Goal: Transaction & Acquisition: Book appointment/travel/reservation

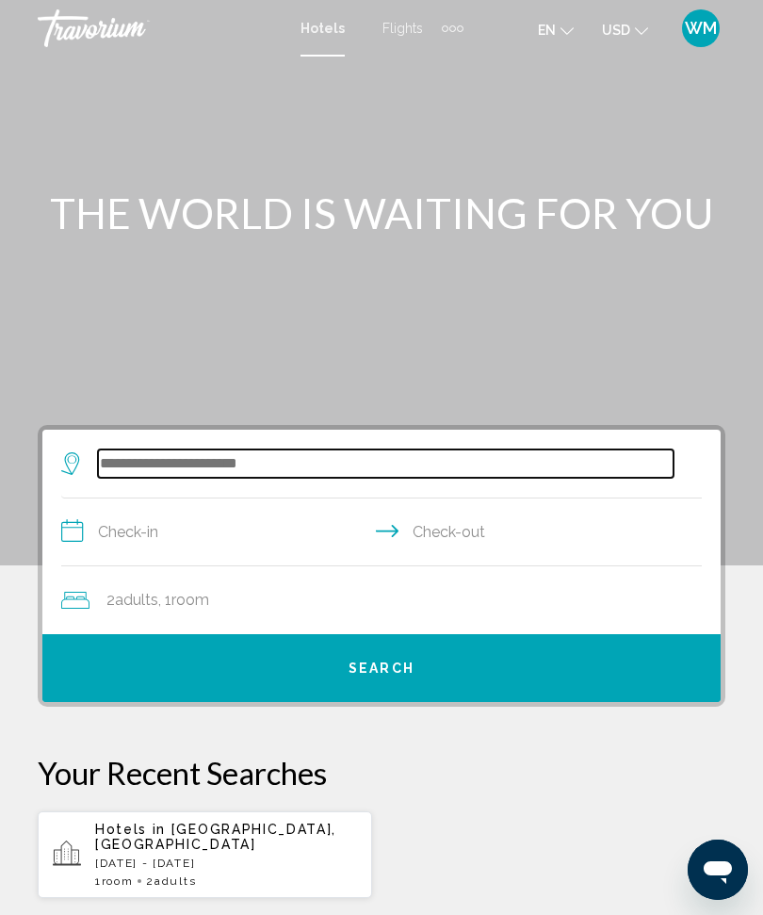
click at [180, 452] on input "Search widget" at bounding box center [386, 463] width 576 height 28
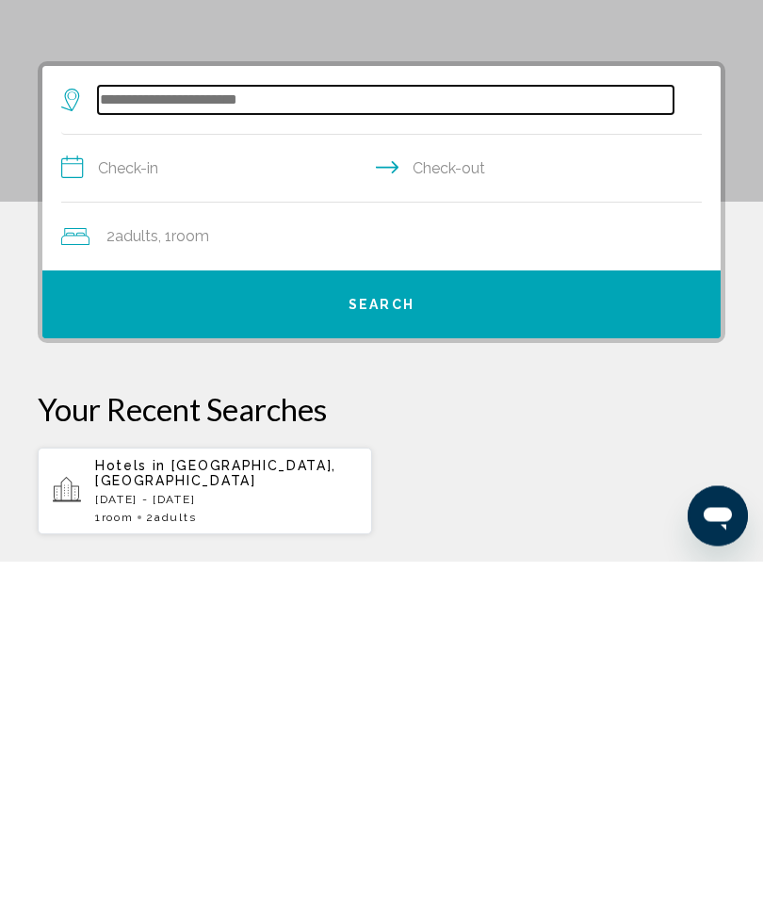
scroll to position [19, 0]
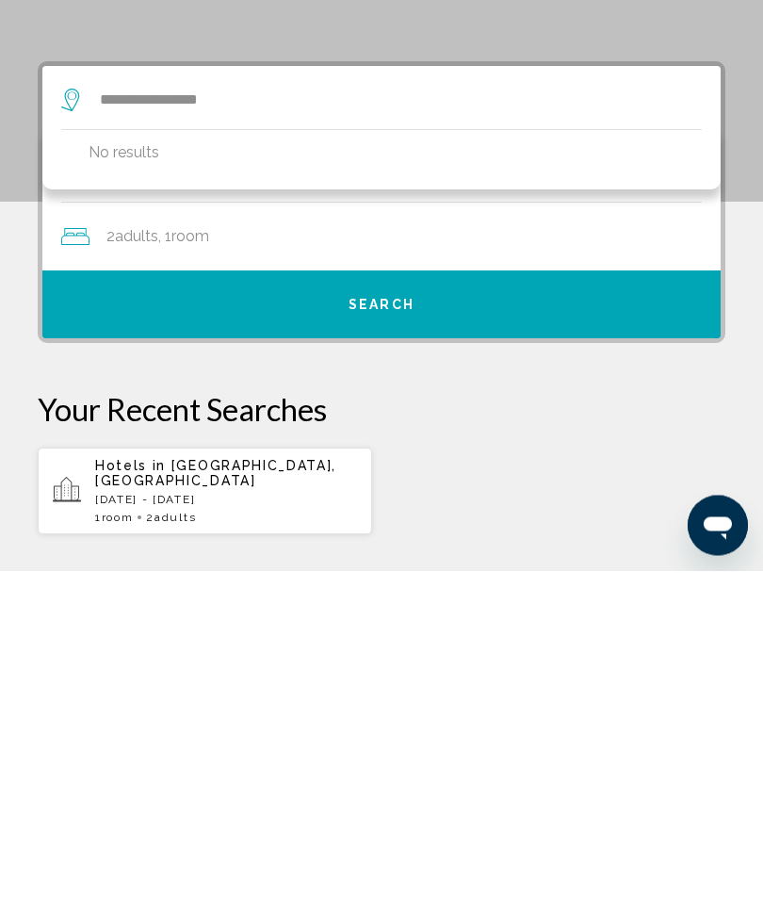
click at [395, 643] on span "Search" at bounding box center [382, 650] width 66 height 15
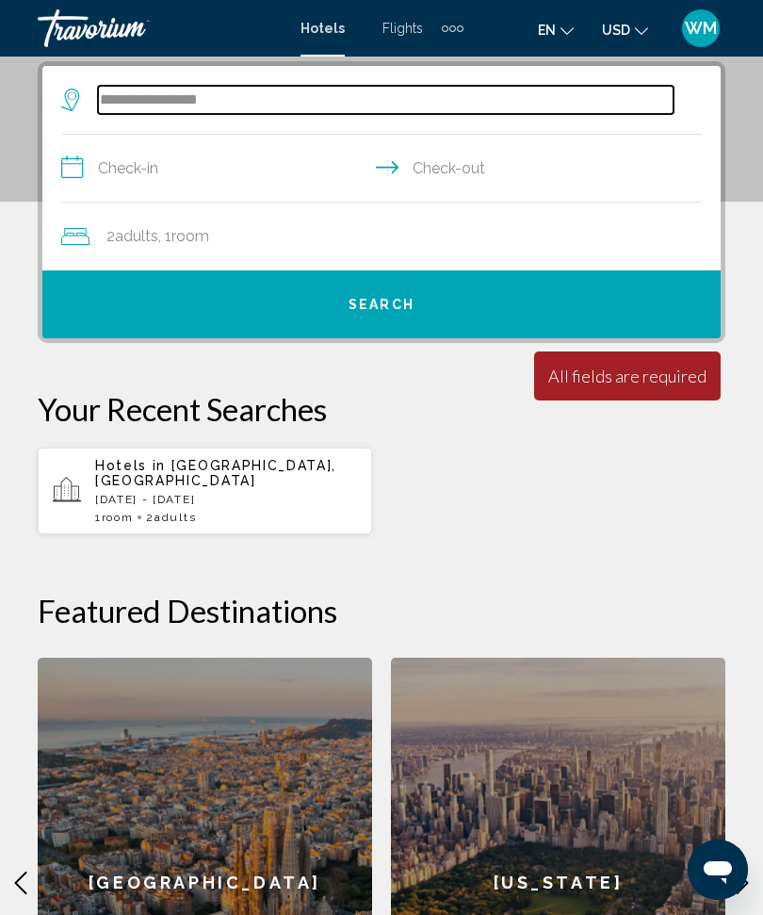
click at [253, 108] on input "**********" at bounding box center [386, 100] width 576 height 28
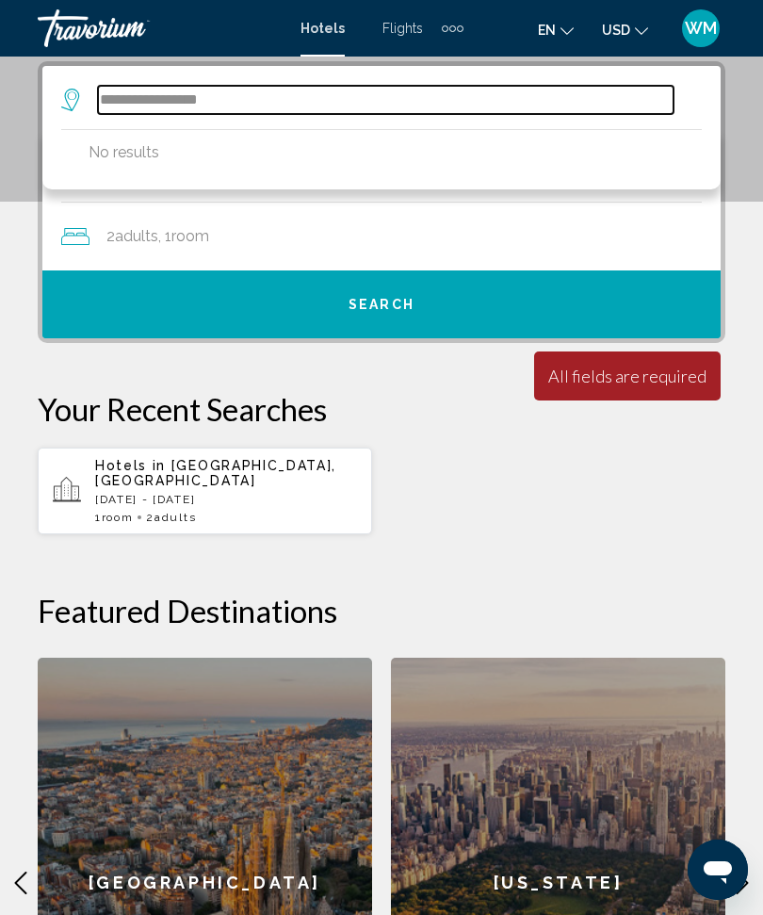
scroll to position [363, 0]
click at [163, 99] on input "**********" at bounding box center [386, 101] width 576 height 28
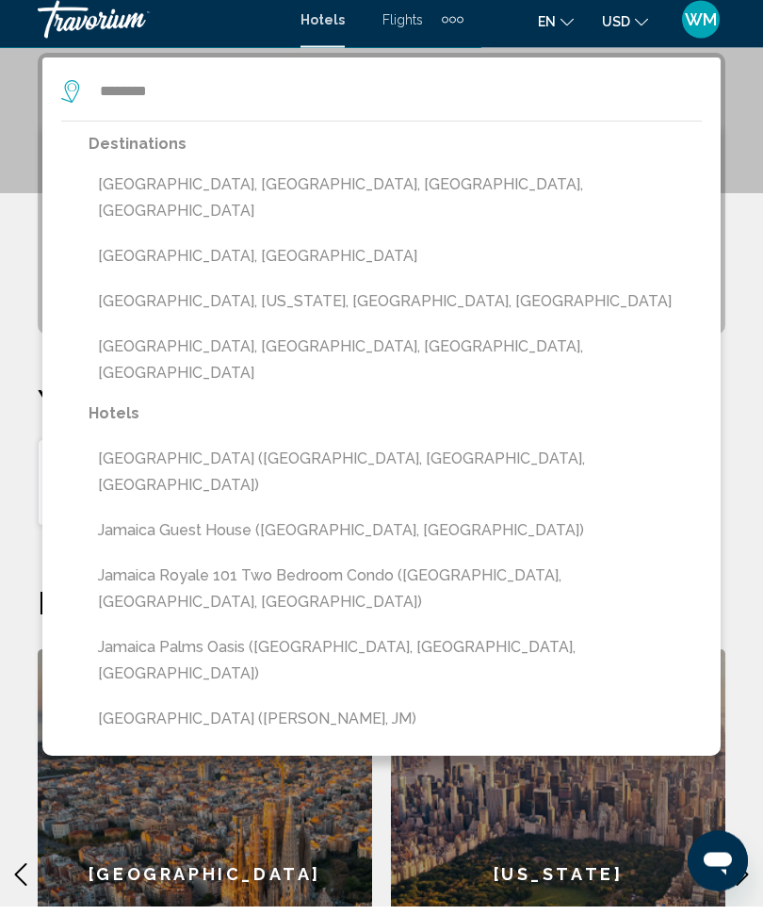
click at [197, 248] on button "[GEOGRAPHIC_DATA], [GEOGRAPHIC_DATA]" at bounding box center [395, 266] width 613 height 36
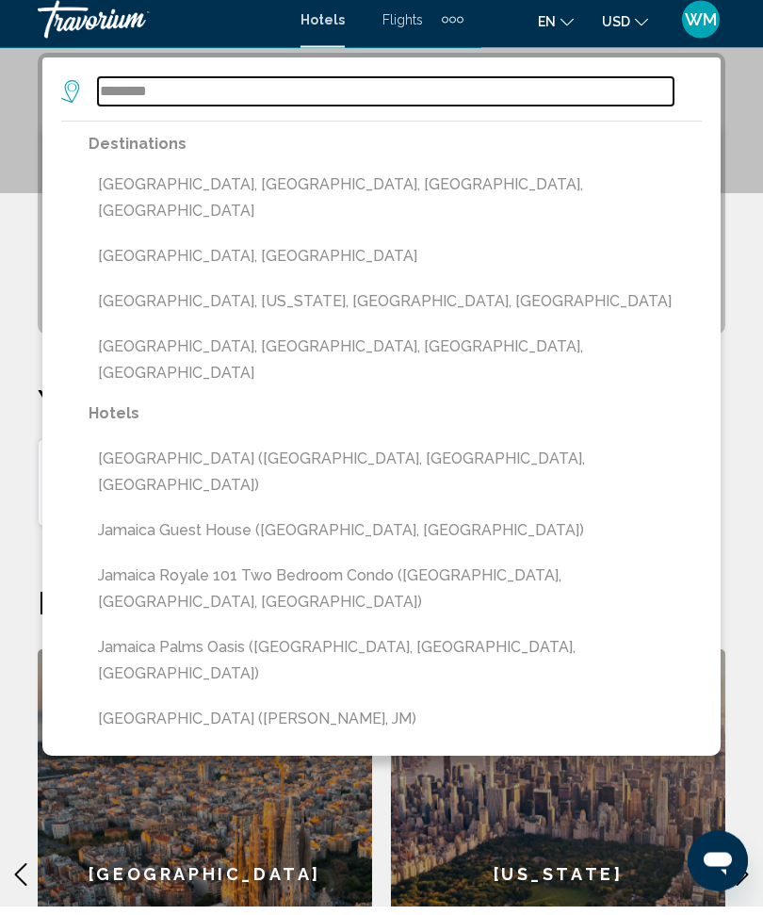
type input "**********"
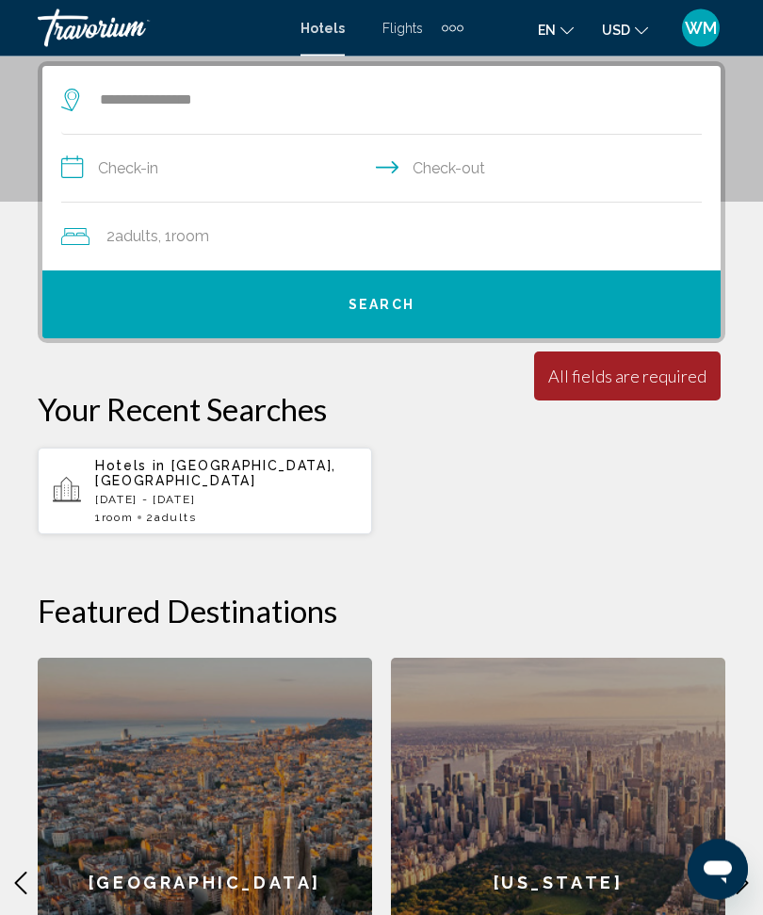
click at [161, 164] on input "**********" at bounding box center [385, 172] width 648 height 73
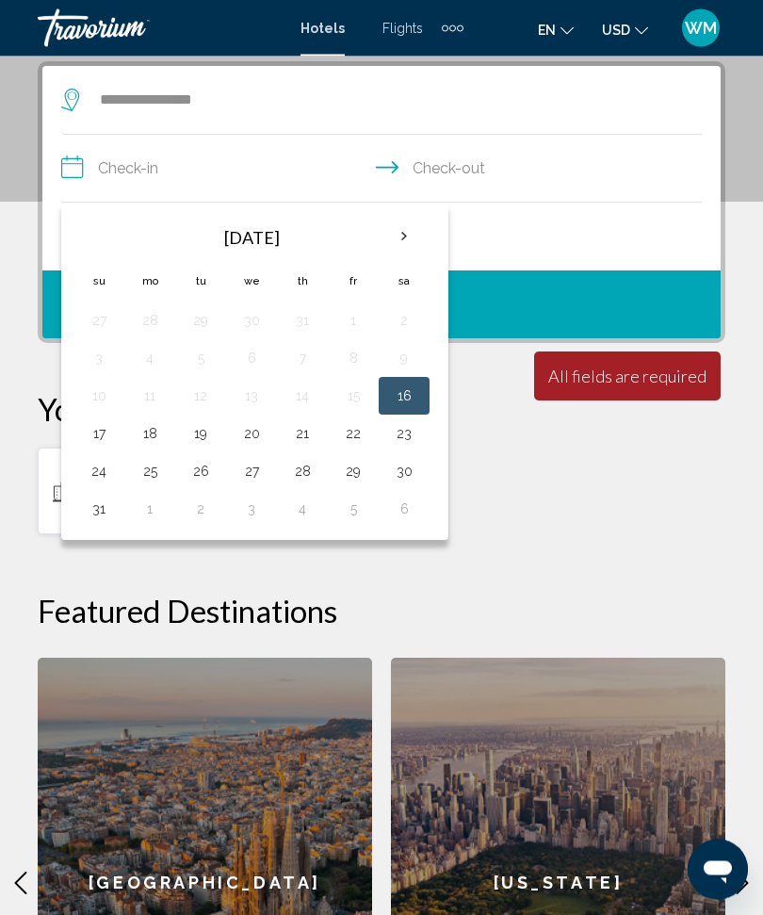
scroll to position [364, 0]
click at [413, 233] on th "Next month" at bounding box center [404, 236] width 51 height 41
click at [409, 228] on th "Next month" at bounding box center [404, 236] width 51 height 41
click at [415, 229] on th "Next month" at bounding box center [404, 236] width 51 height 41
click at [415, 231] on th "Next month" at bounding box center [404, 236] width 51 height 41
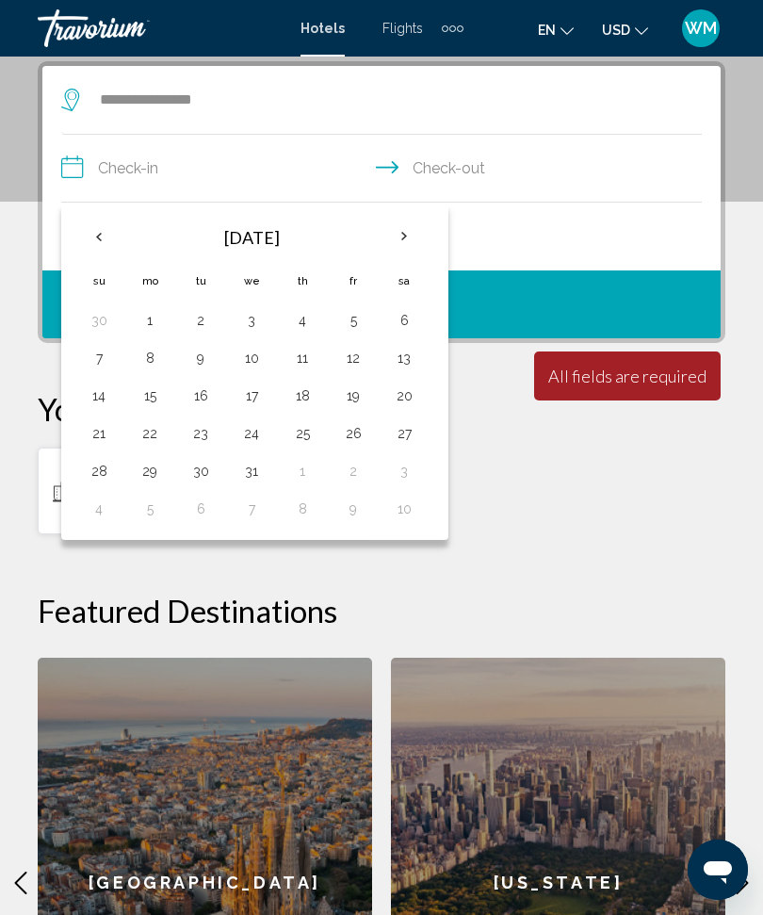
click at [409, 233] on th "Next month" at bounding box center [404, 236] width 51 height 41
click at [410, 234] on th "Next month" at bounding box center [404, 236] width 51 height 41
click at [411, 234] on th "Next month" at bounding box center [404, 236] width 51 height 41
click at [407, 232] on th "Next month" at bounding box center [404, 236] width 51 height 41
click at [409, 232] on th "Next month" at bounding box center [404, 236] width 51 height 41
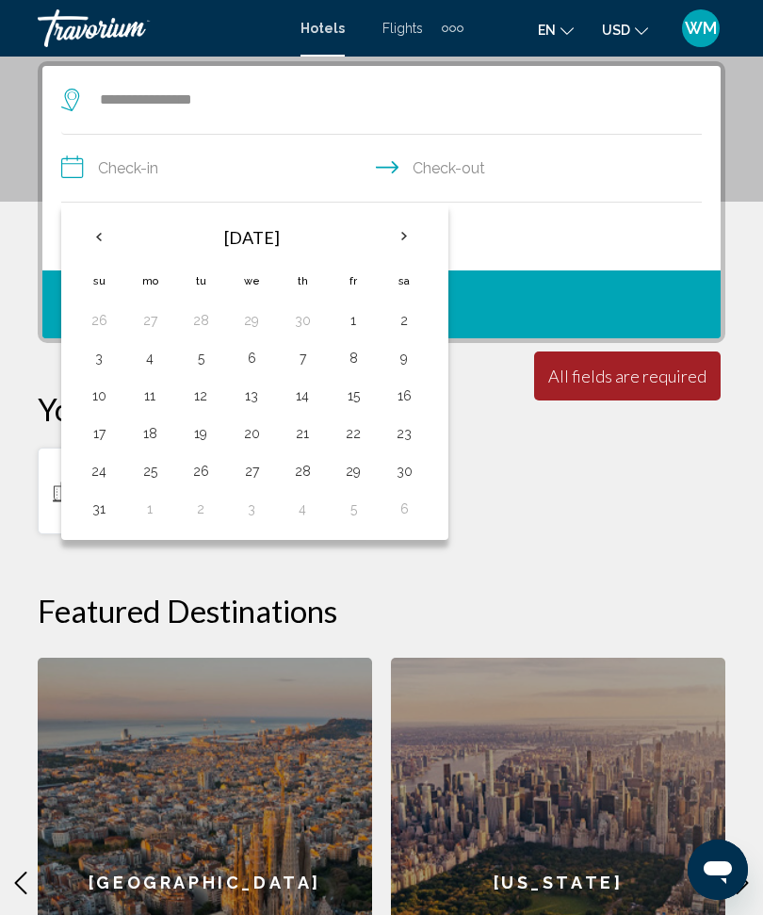
click at [403, 234] on th "Next month" at bounding box center [404, 236] width 51 height 41
click at [412, 231] on th "Next month" at bounding box center [404, 236] width 51 height 41
click at [164, 425] on button "20" at bounding box center [150, 433] width 30 height 26
click at [154, 472] on button "27" at bounding box center [150, 471] width 30 height 26
type input "**********"
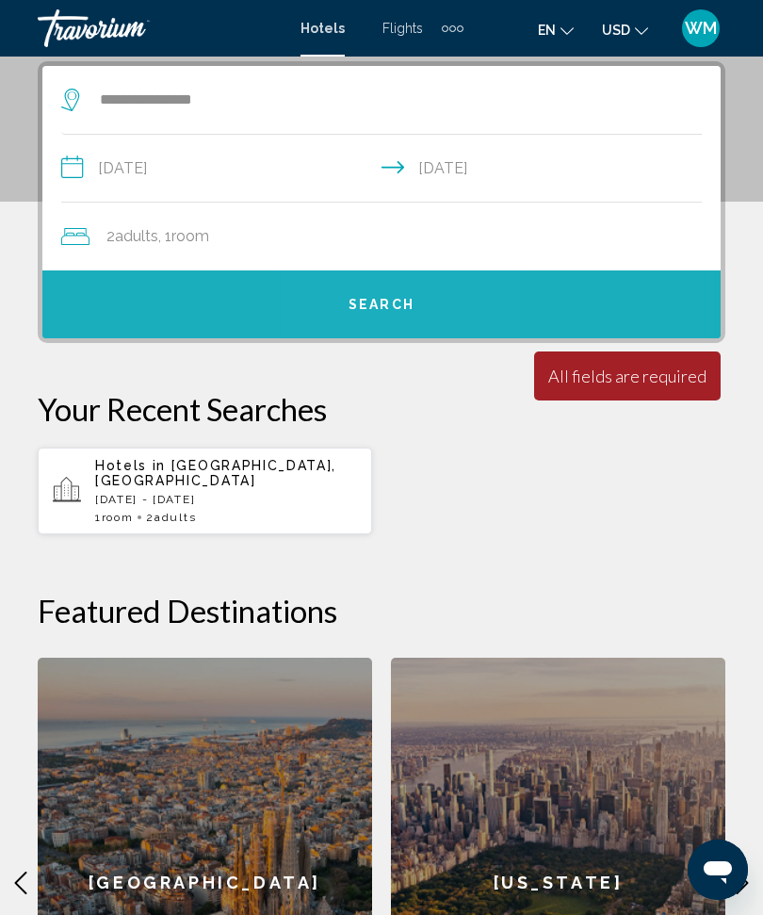
click at [391, 304] on span "Search" at bounding box center [382, 305] width 66 height 15
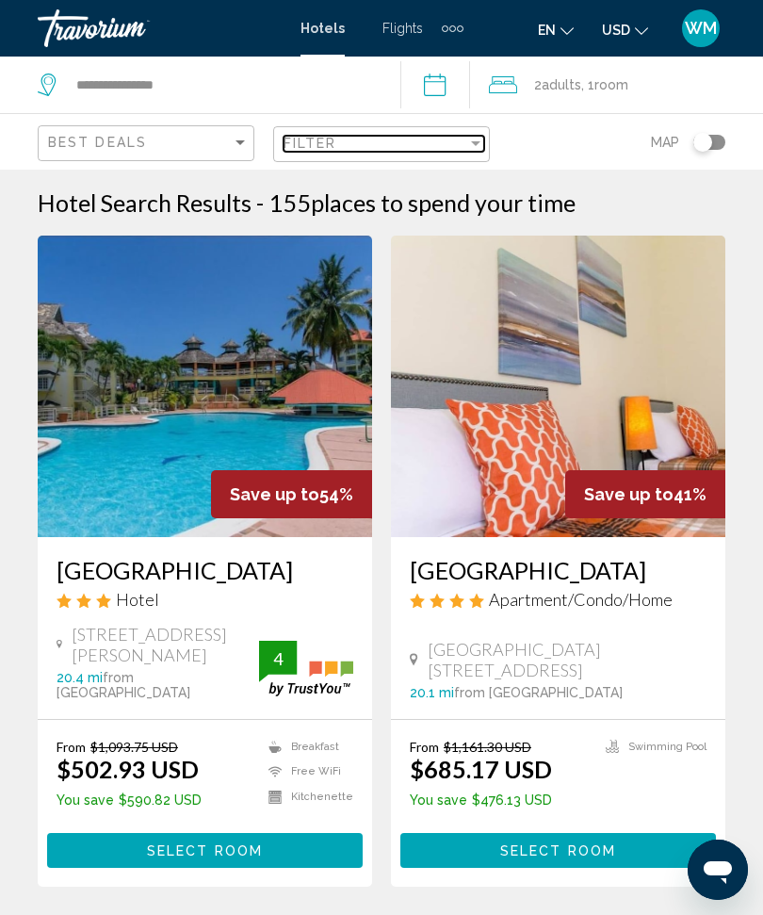
click at [473, 139] on div "Filter" at bounding box center [475, 143] width 17 height 15
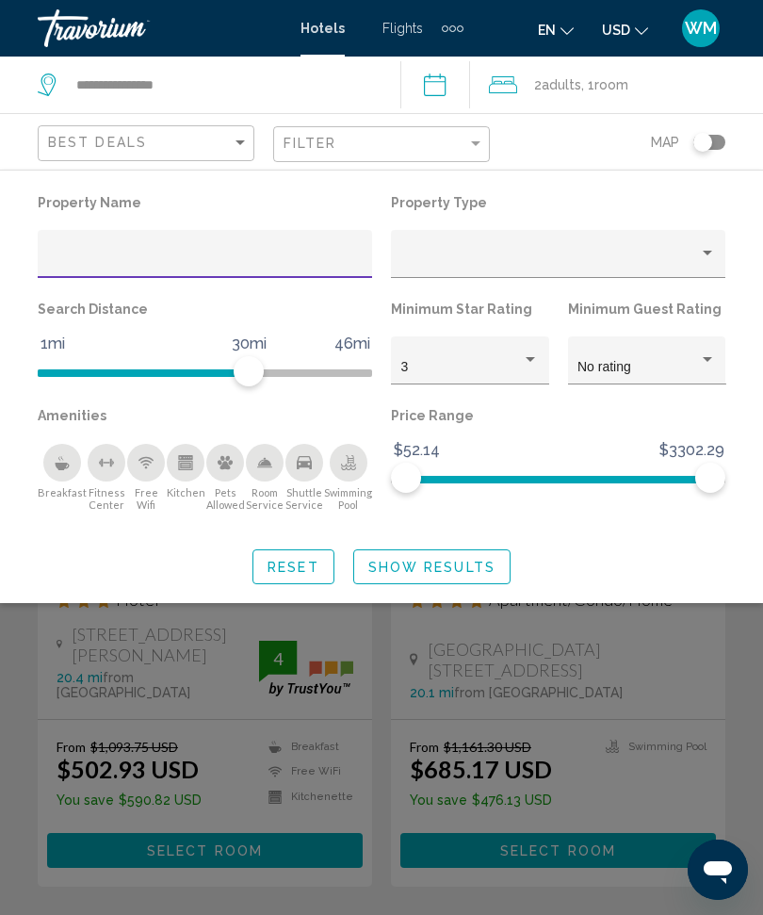
click at [98, 254] on input "Hotel Filters" at bounding box center [205, 260] width 315 height 15
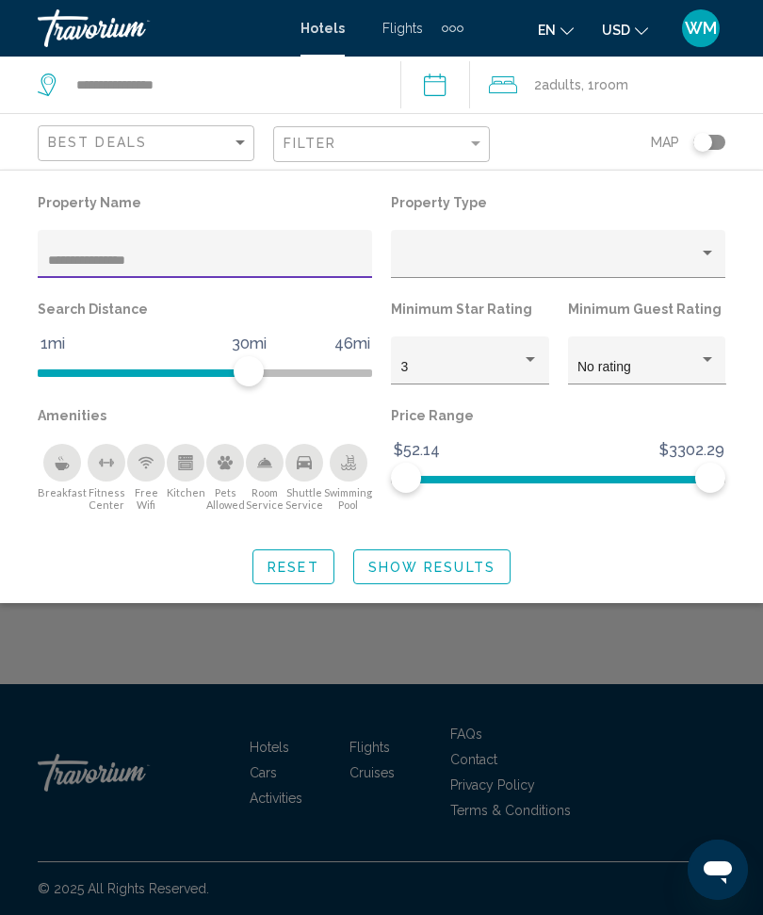
type input "**********"
click at [718, 244] on div "Hotel Filters" at bounding box center [558, 254] width 334 height 48
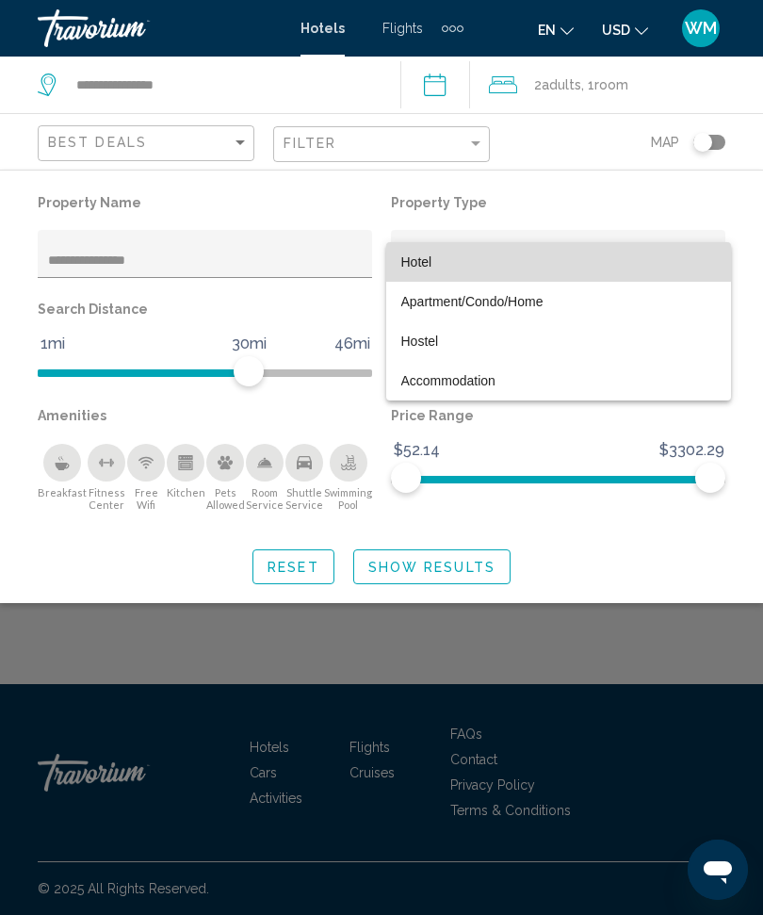
click at [528, 253] on span "Hotel" at bounding box center [558, 262] width 315 height 40
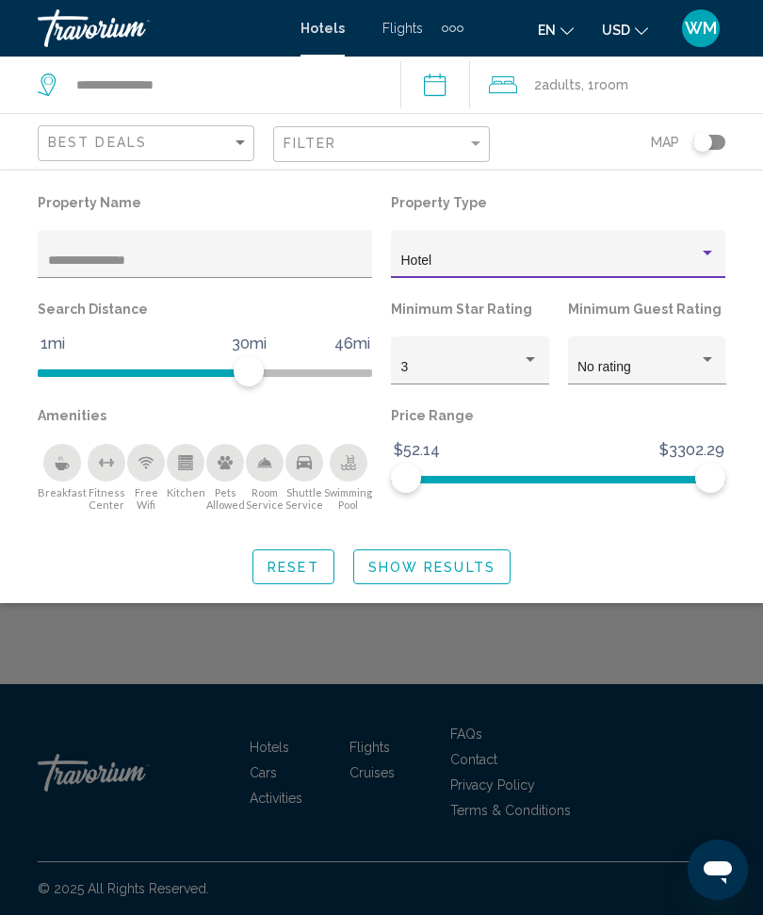
click at [539, 354] on div "3" at bounding box center [470, 360] width 158 height 48
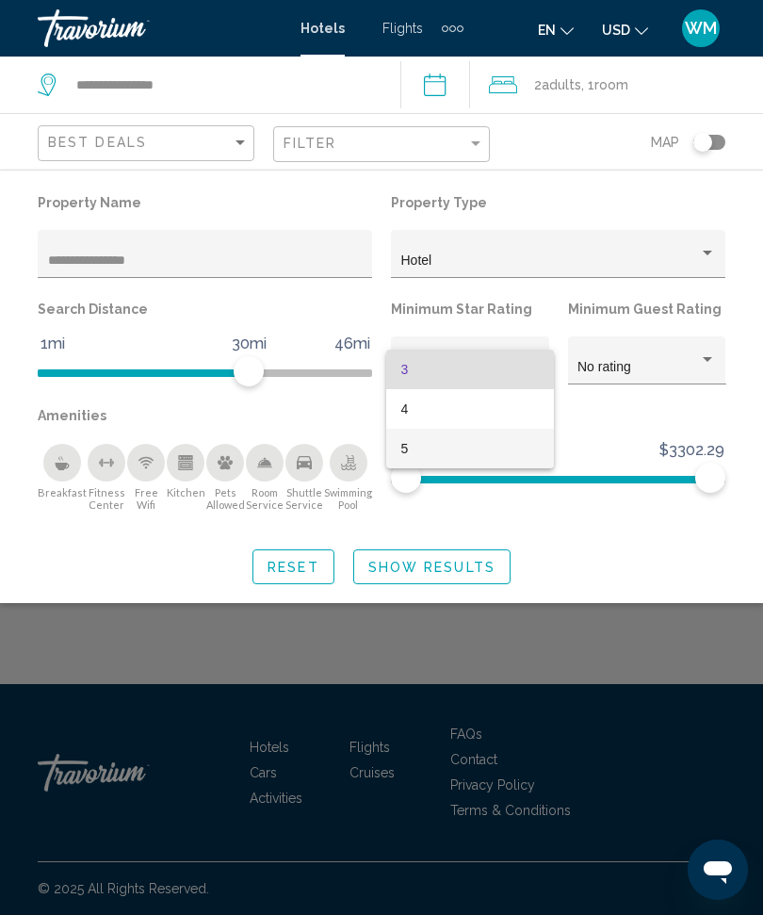
click at [416, 441] on span "5" at bounding box center [470, 449] width 138 height 40
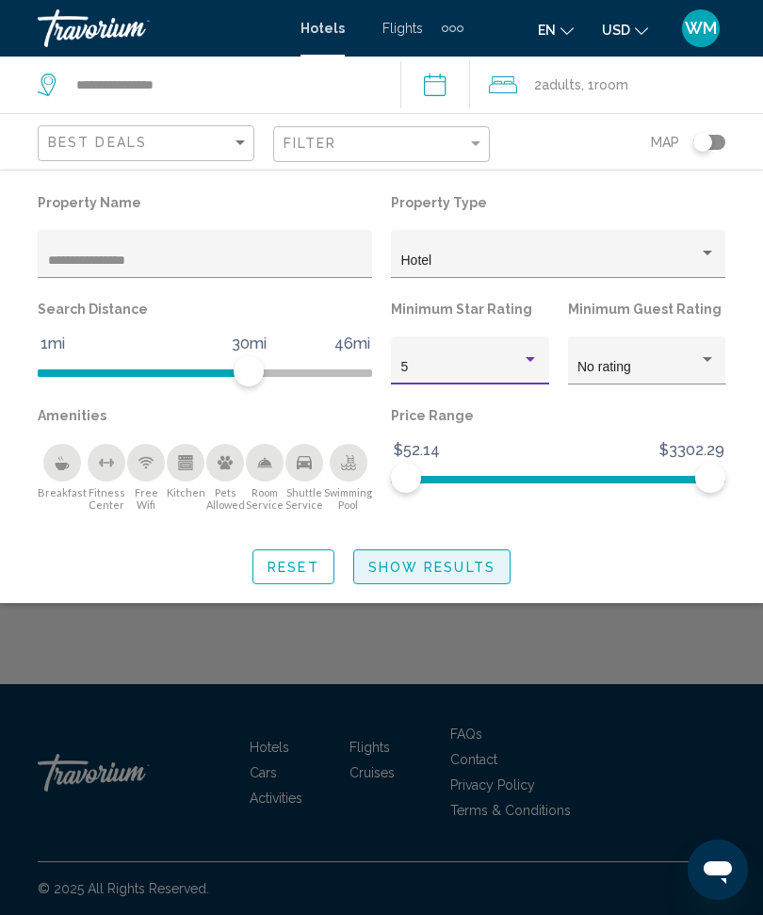
click at [440, 561] on span "Show Results" at bounding box center [431, 567] width 127 height 15
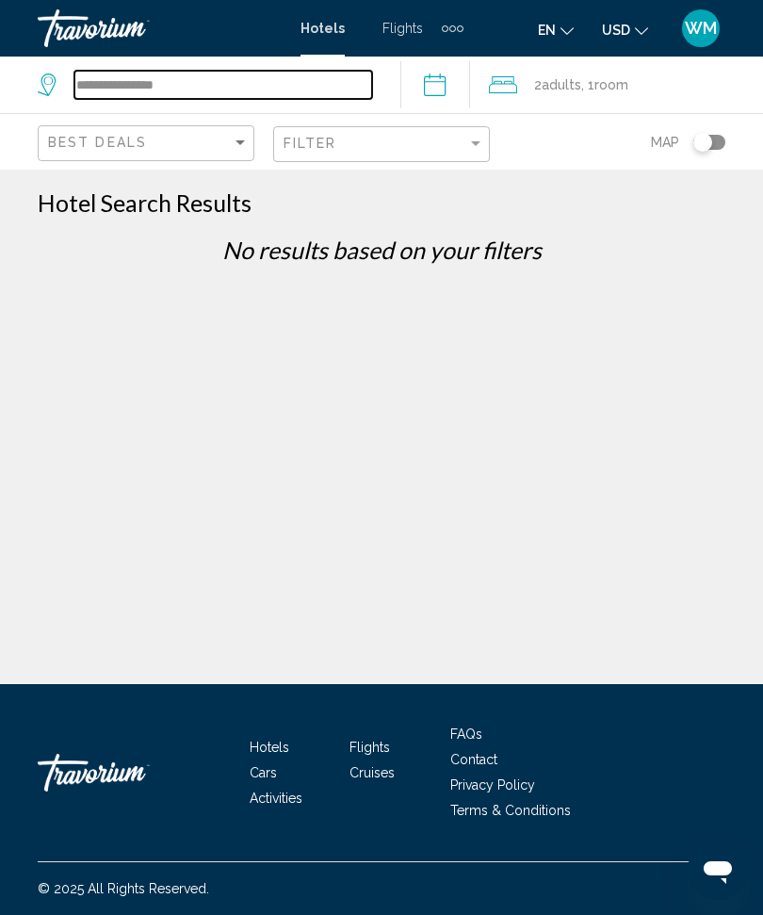
click at [171, 80] on input "**********" at bounding box center [223, 85] width 298 height 28
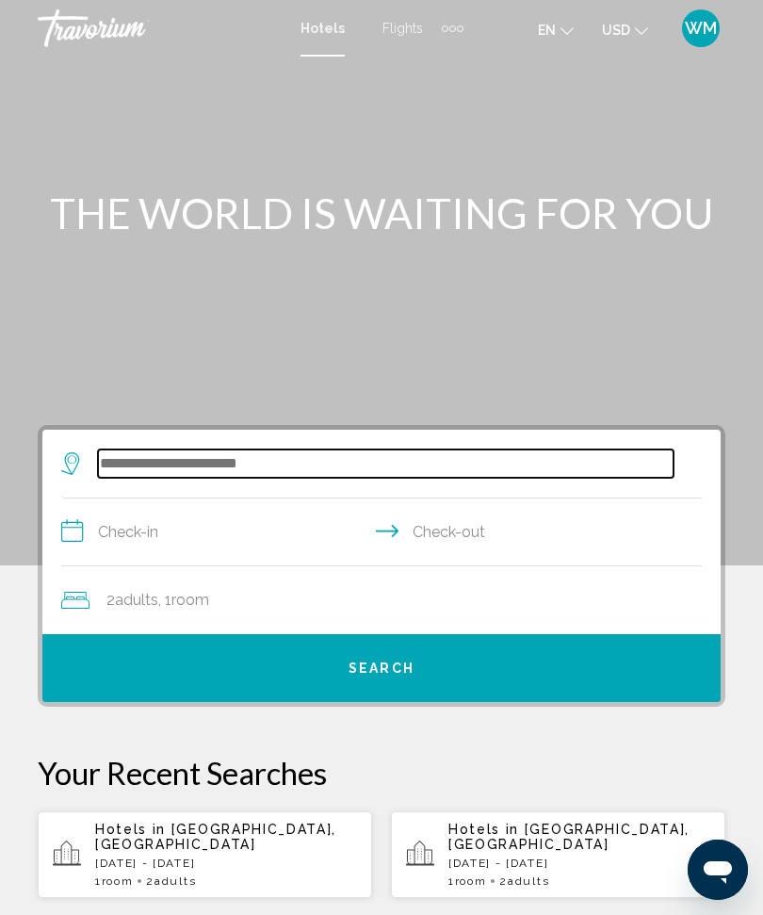
click at [277, 458] on input "Search widget" at bounding box center [386, 463] width 576 height 28
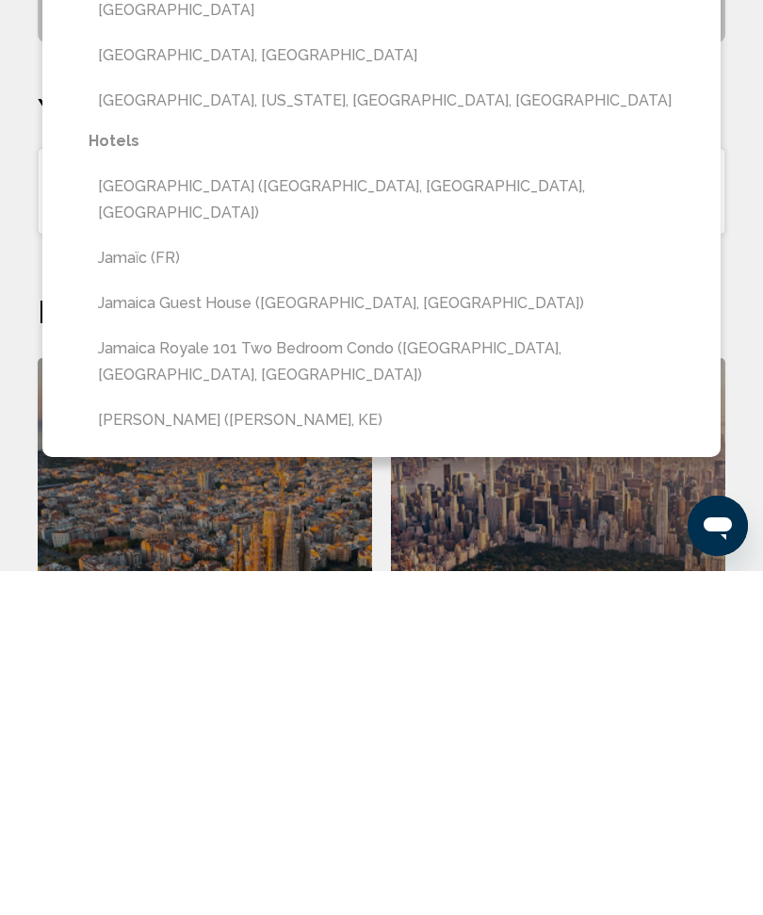
scroll to position [334, 0]
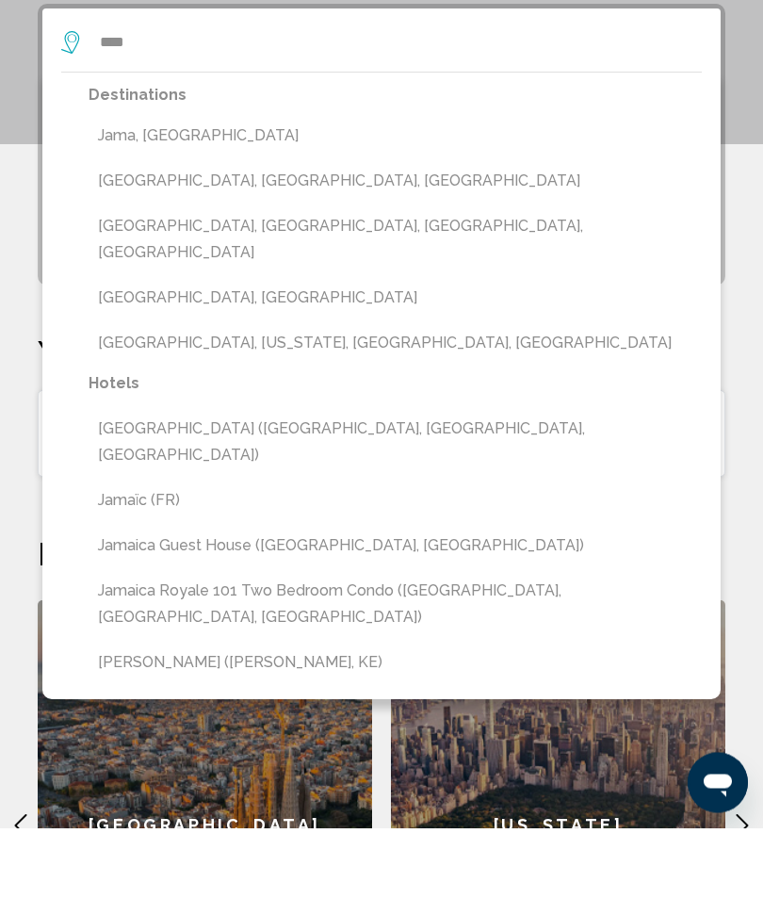
click at [206, 367] on button "[GEOGRAPHIC_DATA], [GEOGRAPHIC_DATA]" at bounding box center [395, 385] width 613 height 36
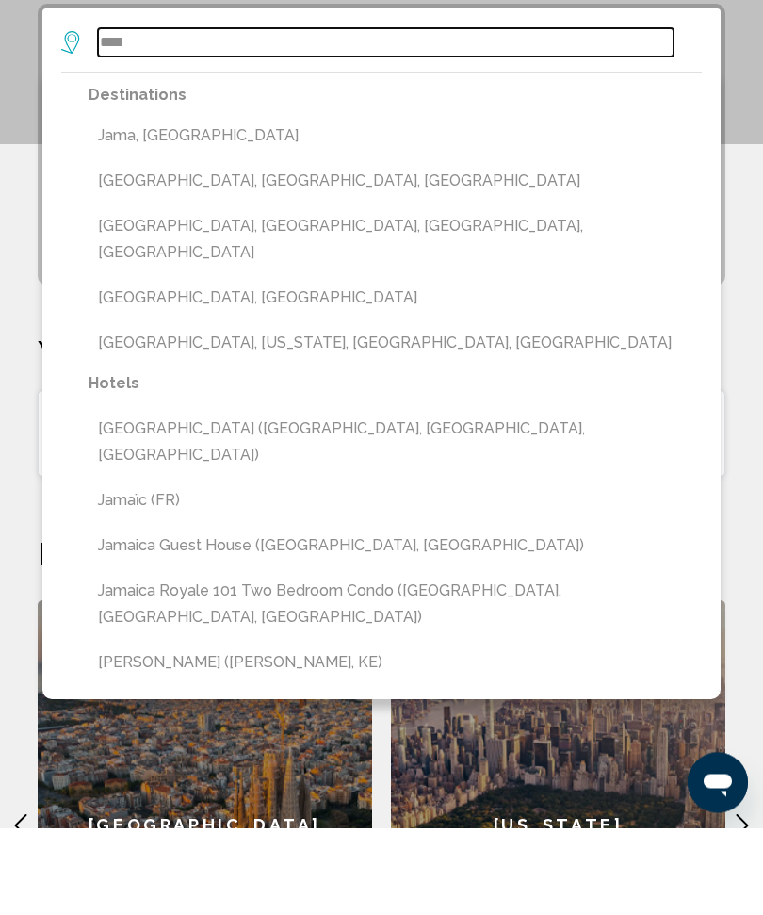
type input "**********"
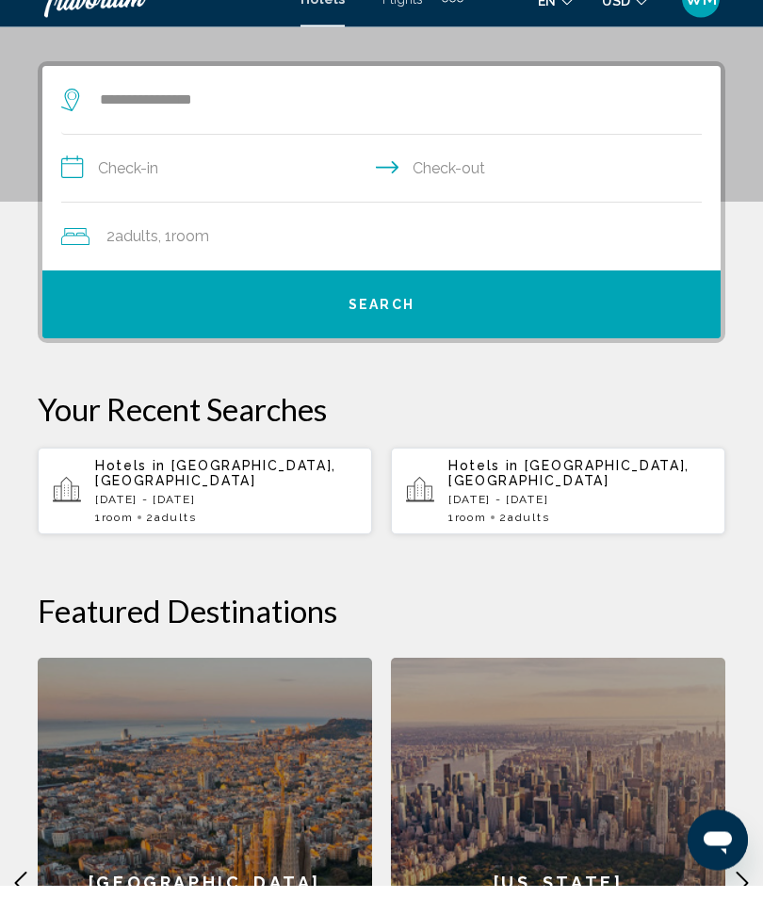
click at [160, 169] on input "**********" at bounding box center [385, 201] width 648 height 73
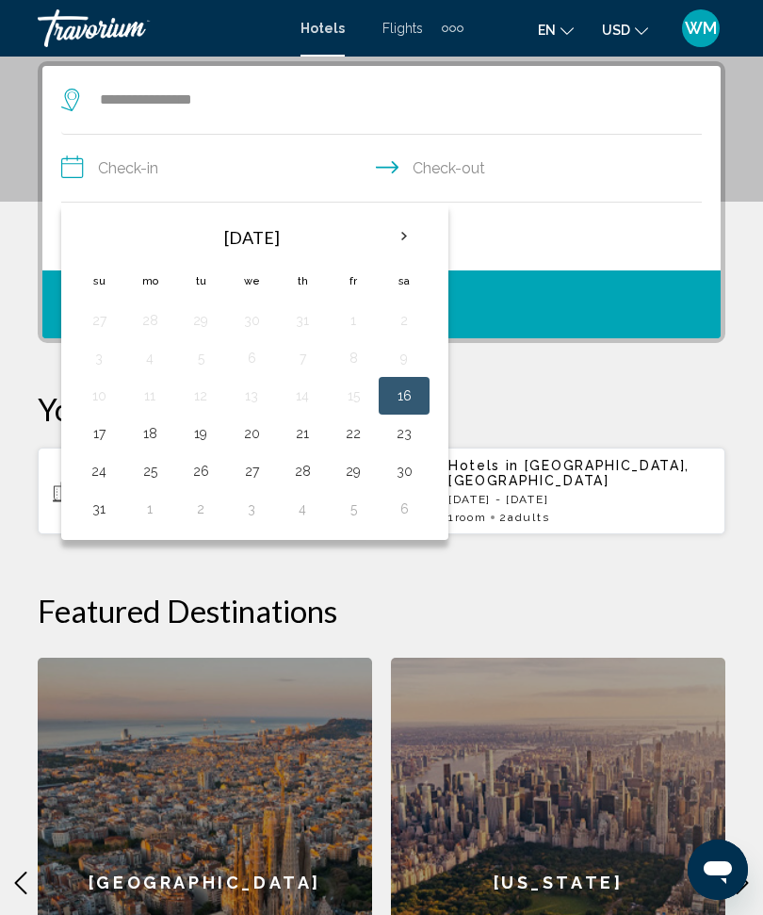
click at [420, 242] on th "Next month" at bounding box center [404, 236] width 51 height 41
click at [407, 236] on th "Next month" at bounding box center [404, 236] width 51 height 41
click at [412, 235] on th "Next month" at bounding box center [404, 236] width 51 height 41
click at [409, 238] on th "Next month" at bounding box center [404, 236] width 51 height 41
click at [411, 237] on th "Next month" at bounding box center [404, 236] width 51 height 41
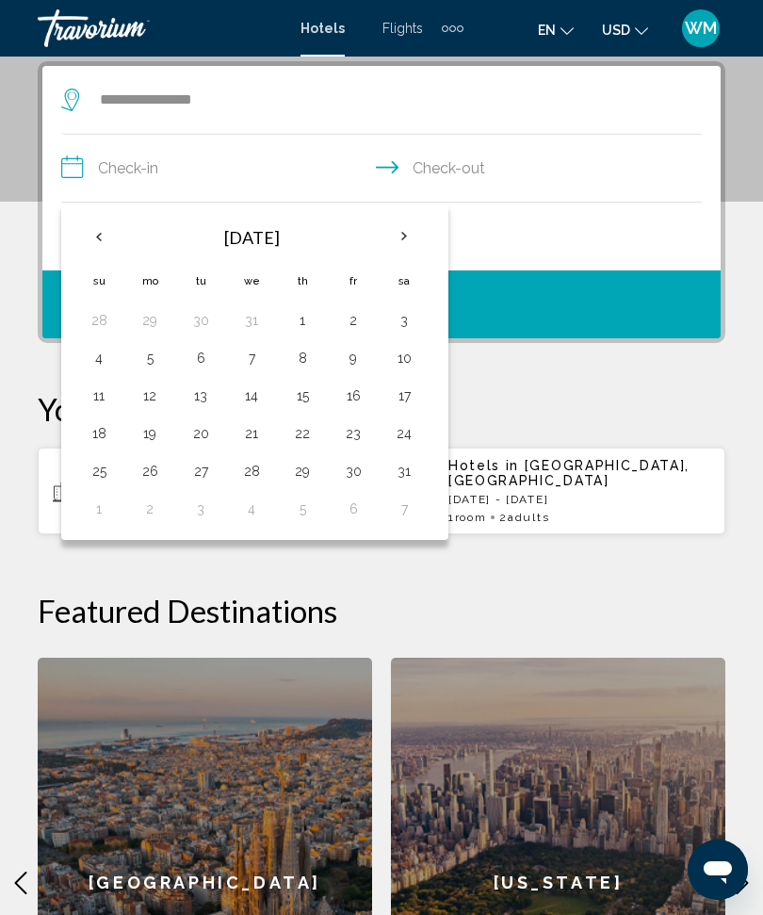
click at [412, 238] on th "Next month" at bounding box center [404, 236] width 51 height 41
click at [406, 239] on th "Next month" at bounding box center [404, 236] width 51 height 41
click at [403, 239] on th "Next month" at bounding box center [404, 236] width 51 height 41
click at [406, 240] on th "Next month" at bounding box center [404, 236] width 51 height 41
click at [402, 241] on th "Next month" at bounding box center [404, 236] width 51 height 41
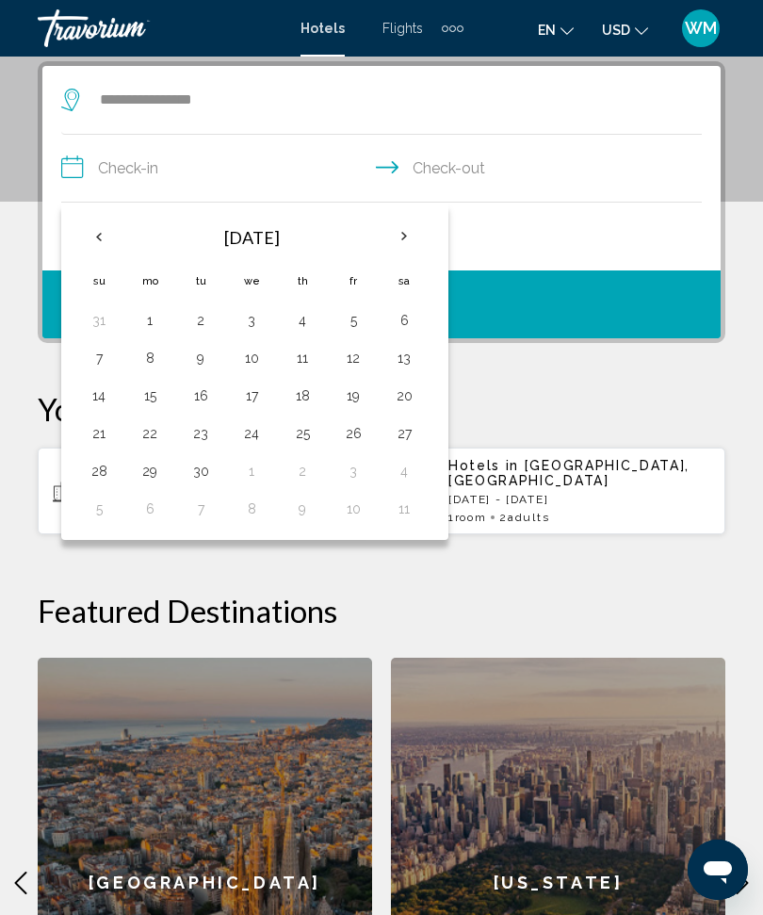
click at [403, 242] on th "Next month" at bounding box center [404, 236] width 51 height 41
click at [162, 431] on button "20" at bounding box center [150, 433] width 30 height 26
click at [106, 475] on button "26" at bounding box center [99, 471] width 30 height 26
type input "**********"
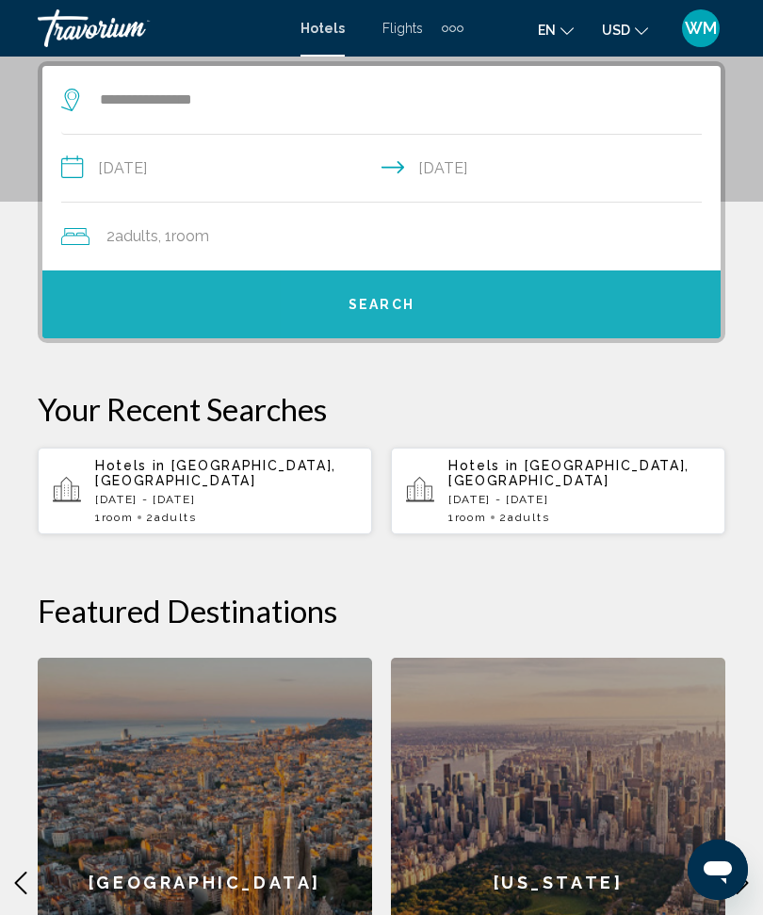
click at [390, 302] on span "Search" at bounding box center [382, 305] width 66 height 15
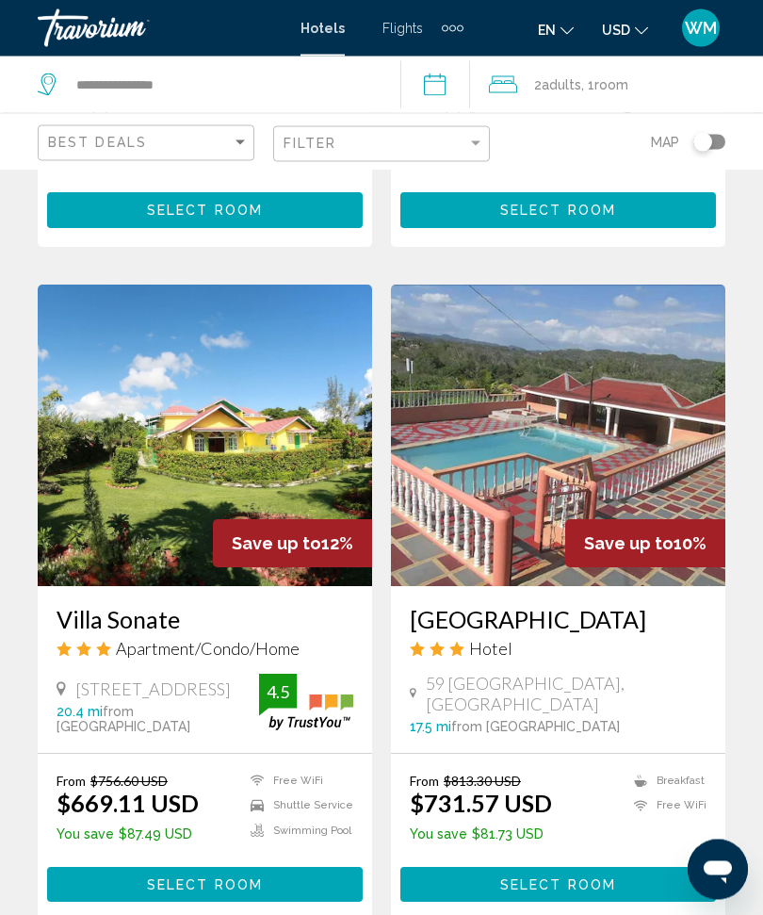
scroll to position [3642, 0]
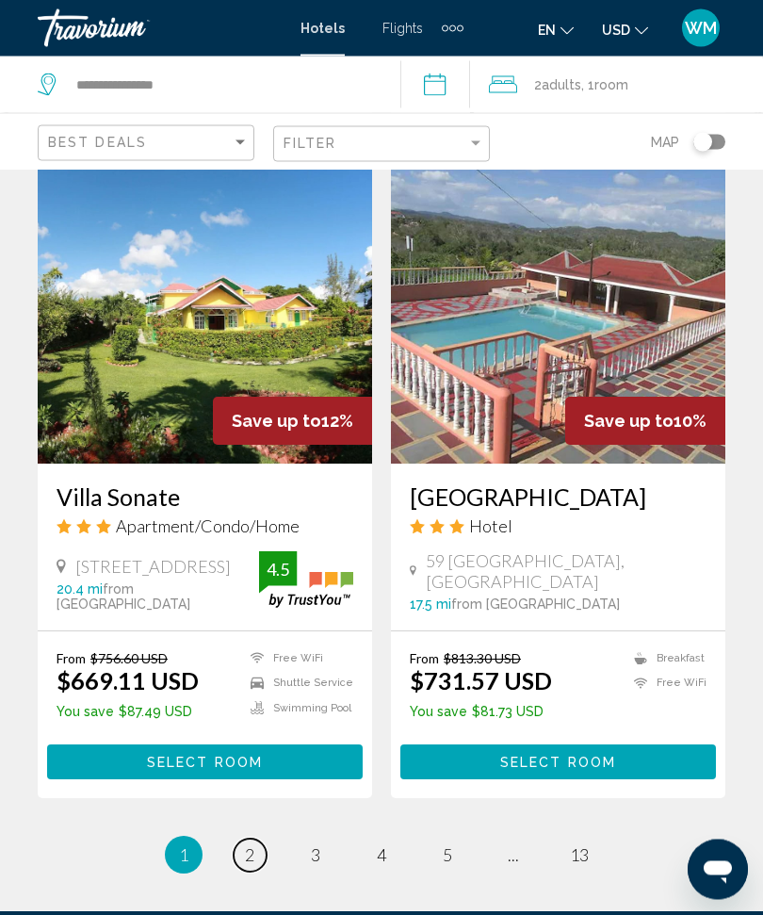
click at [254, 845] on span "2" at bounding box center [249, 855] width 9 height 21
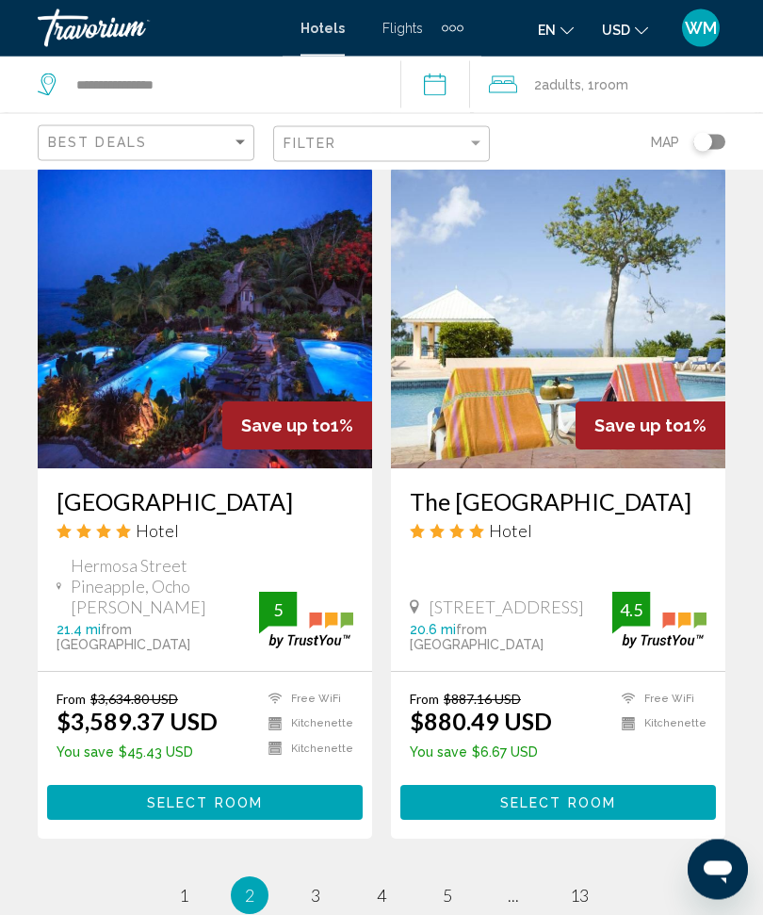
scroll to position [3642, 0]
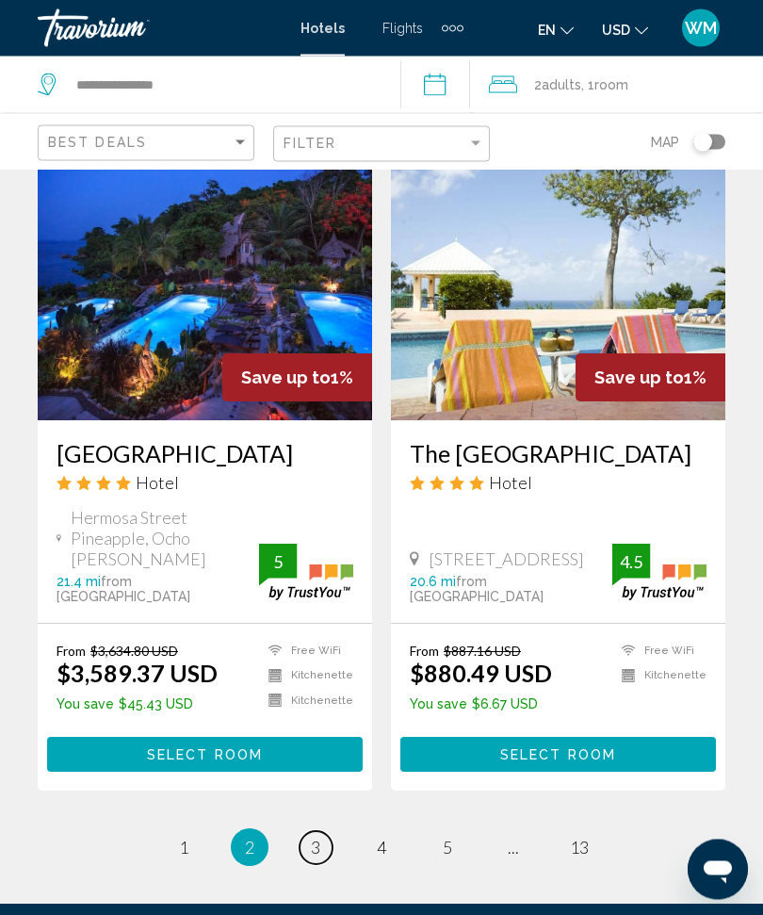
click at [319, 838] on span "3" at bounding box center [315, 848] width 9 height 21
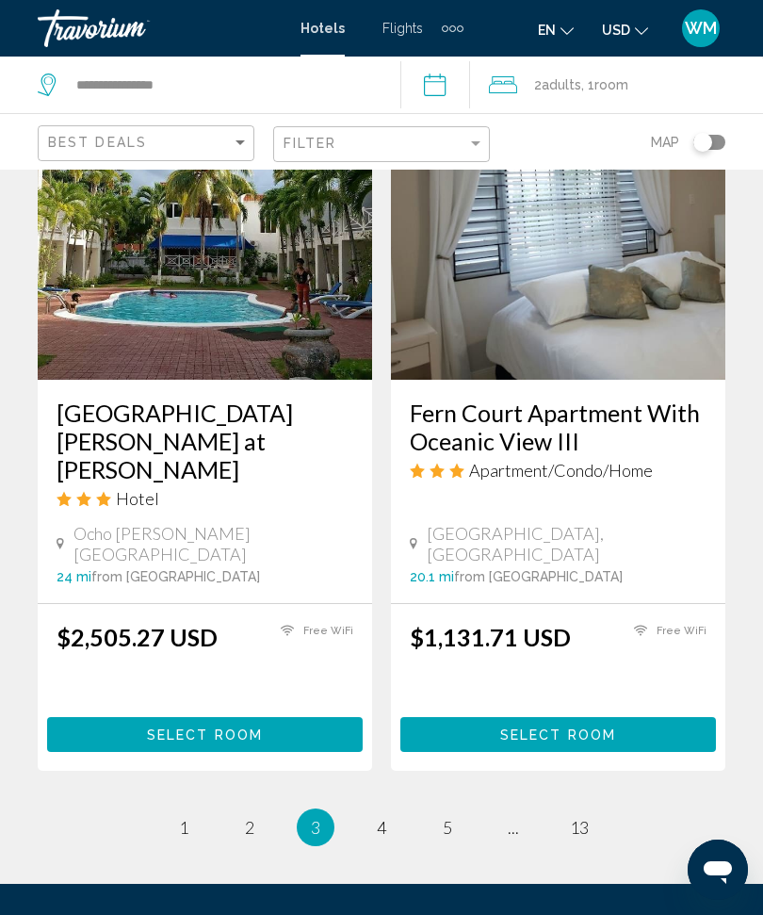
scroll to position [3667, 0]
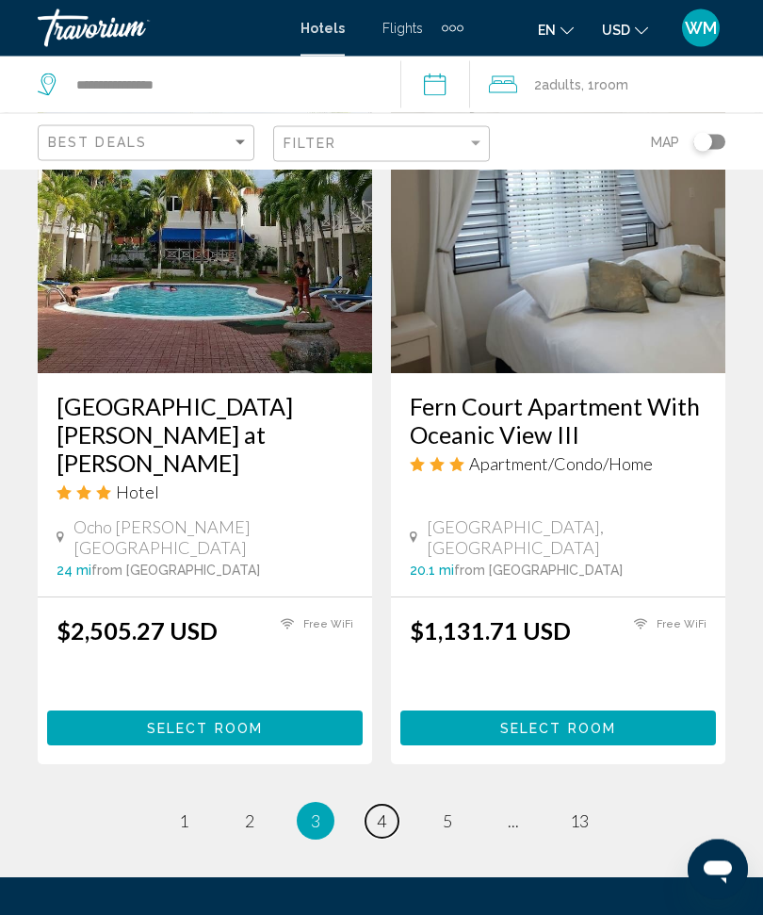
click at [396, 806] on link "page 4" at bounding box center [382, 822] width 33 height 33
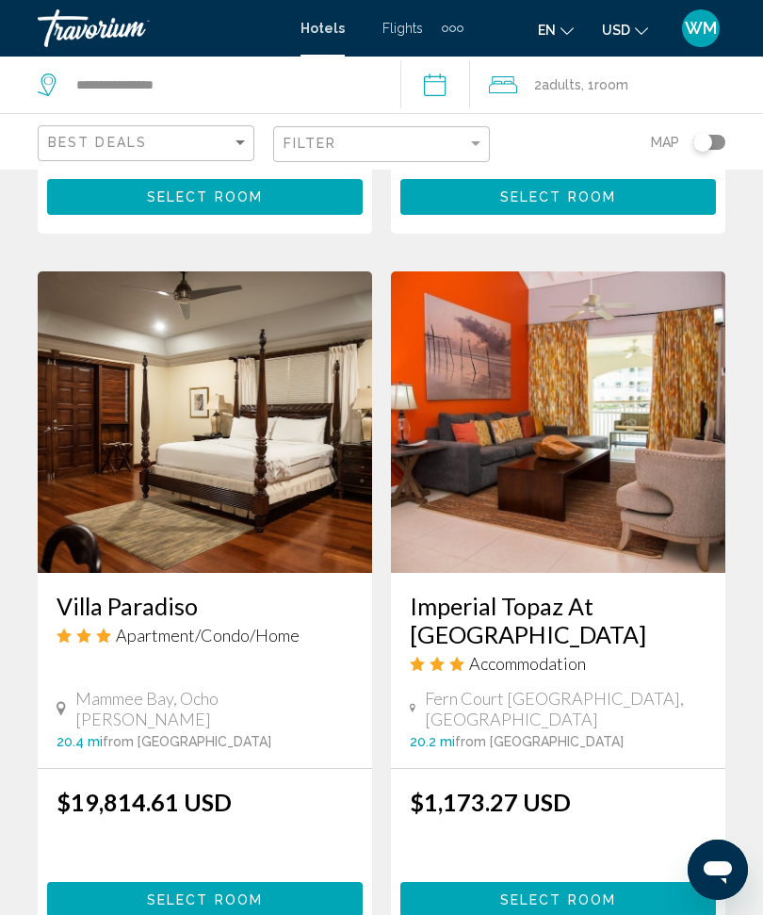
scroll to position [3590, 0]
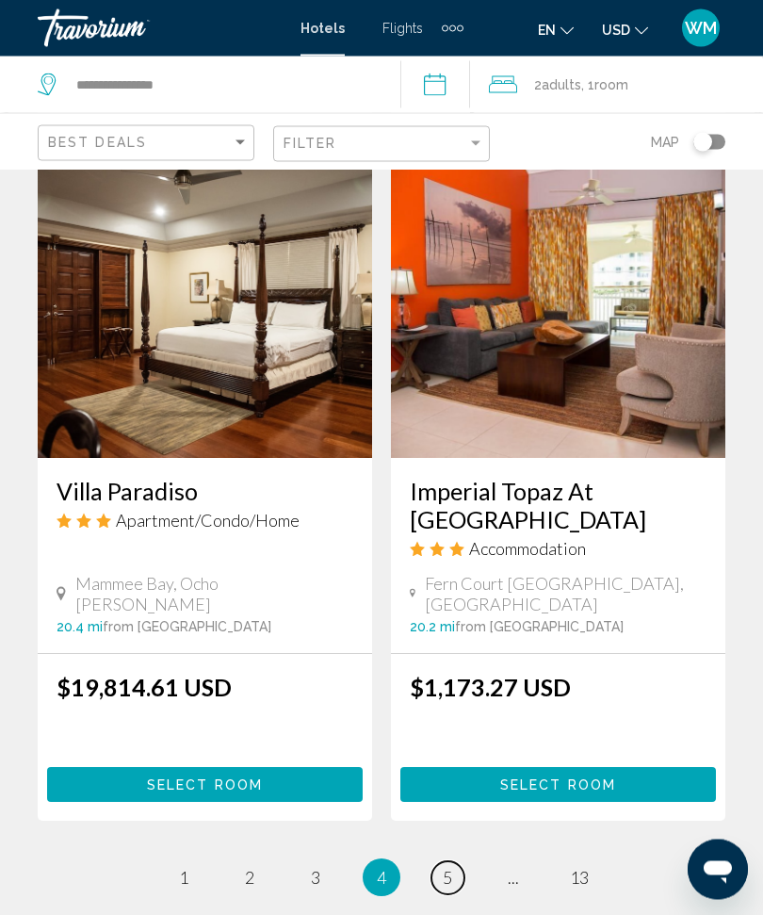
click at [450, 868] on span "5" at bounding box center [447, 878] width 9 height 21
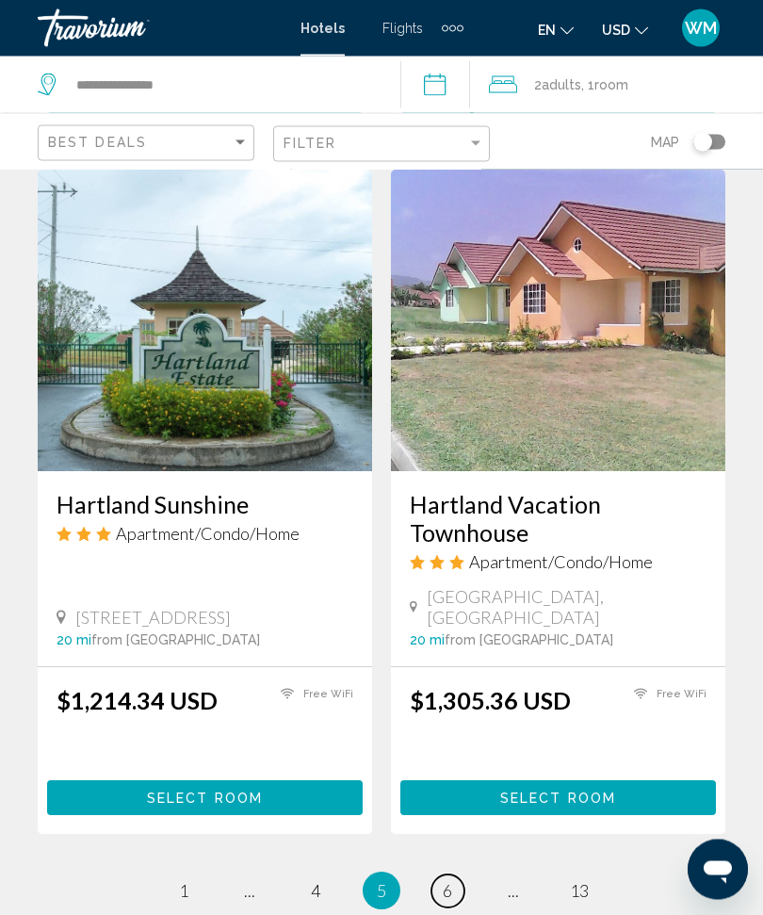
scroll to position [3600, 0]
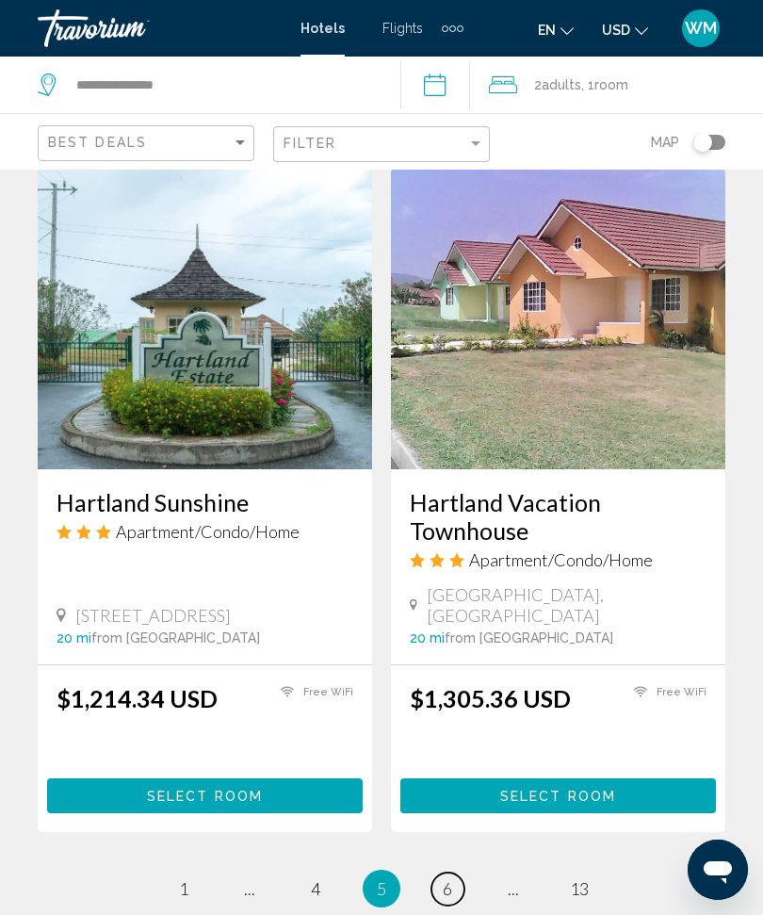
click at [457, 872] on link "page 6" at bounding box center [448, 888] width 33 height 33
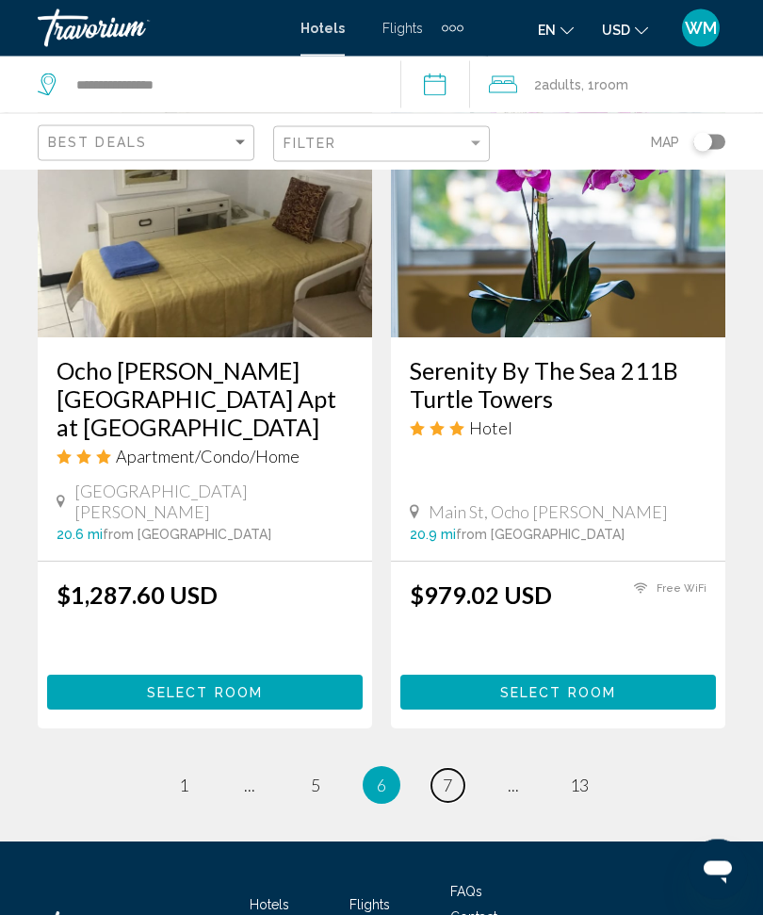
scroll to position [3695, 0]
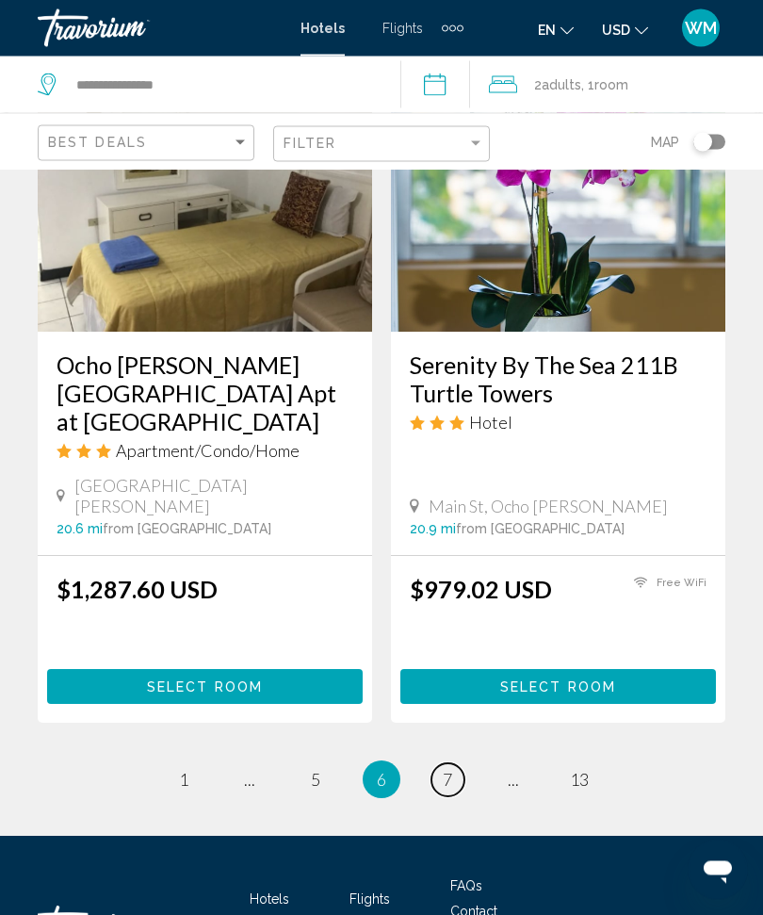
click at [457, 764] on link "page 7" at bounding box center [448, 780] width 33 height 33
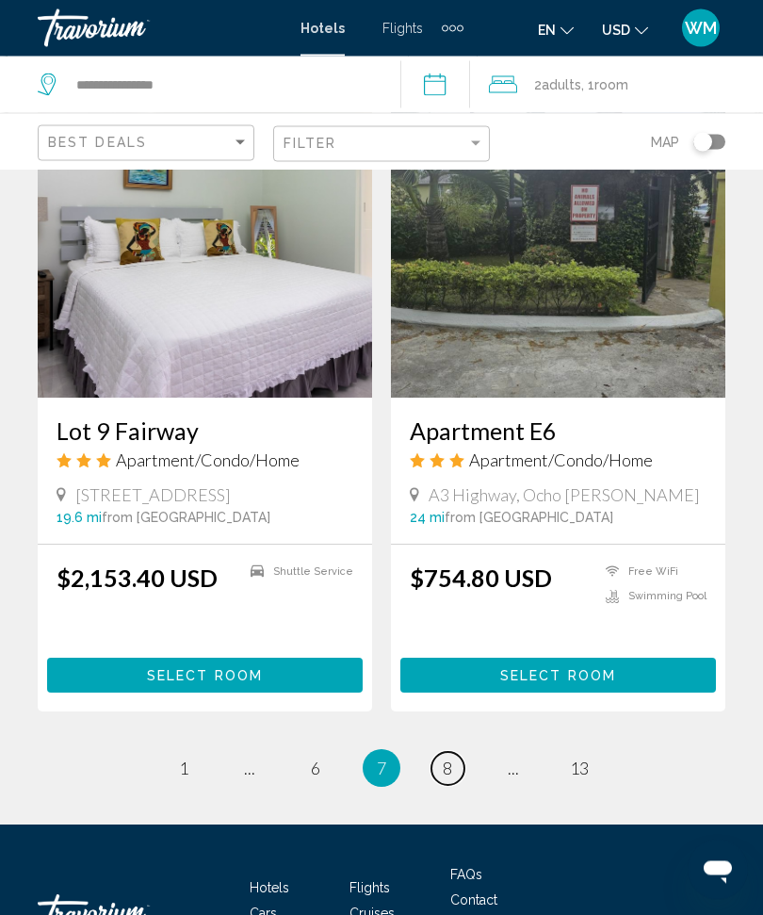
scroll to position [3631, 0]
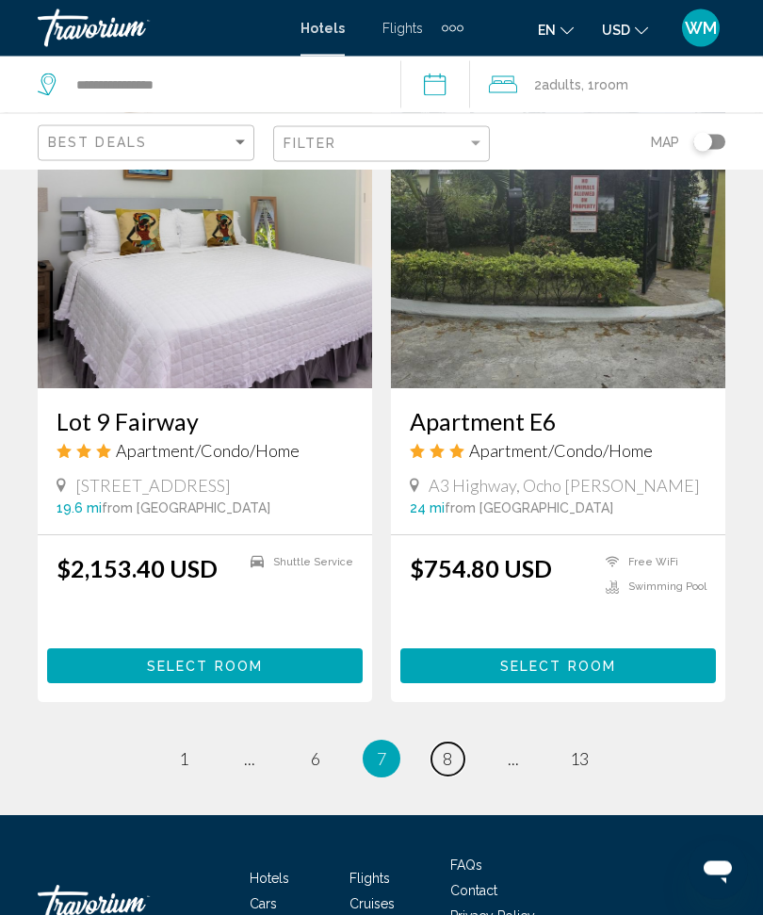
click at [454, 743] on link "page 8" at bounding box center [448, 759] width 33 height 33
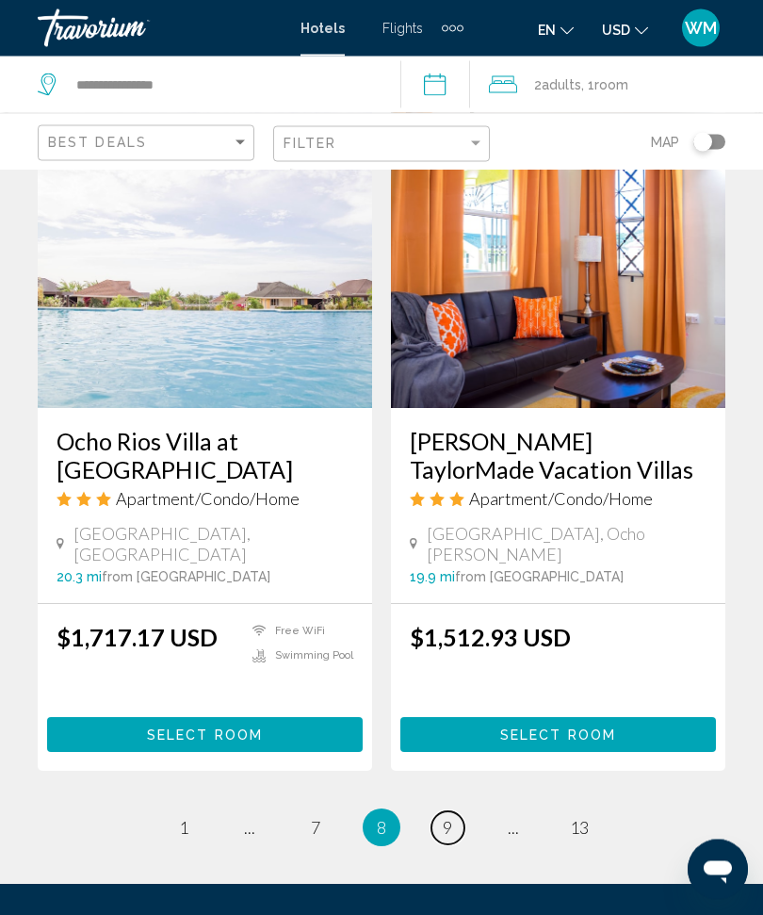
scroll to position [3669, 0]
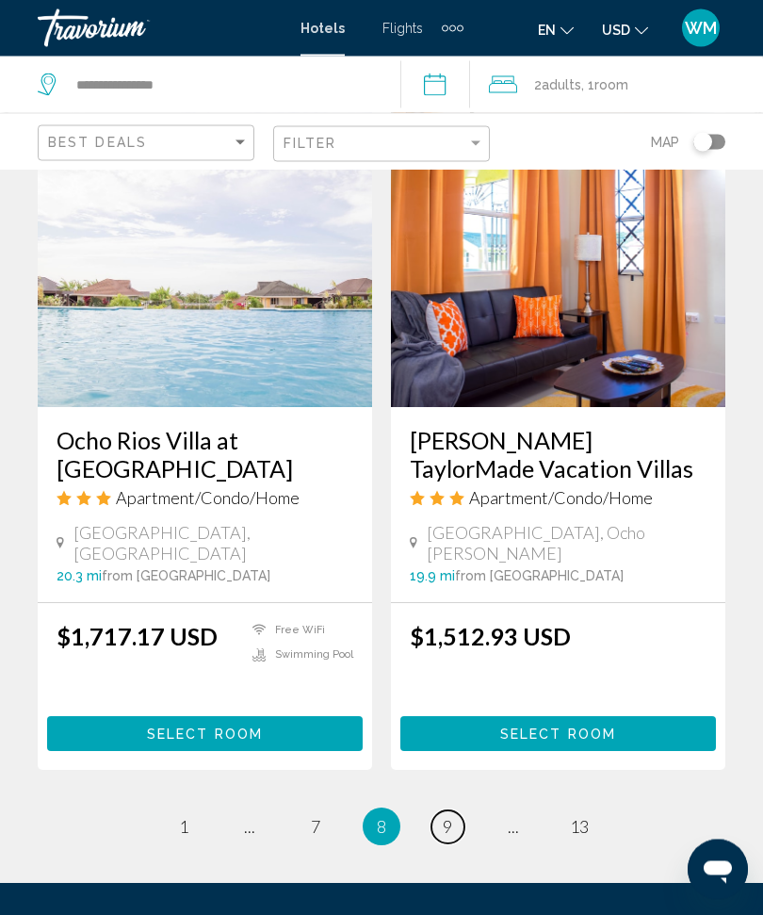
click at [457, 811] on link "page 9" at bounding box center [448, 827] width 33 height 33
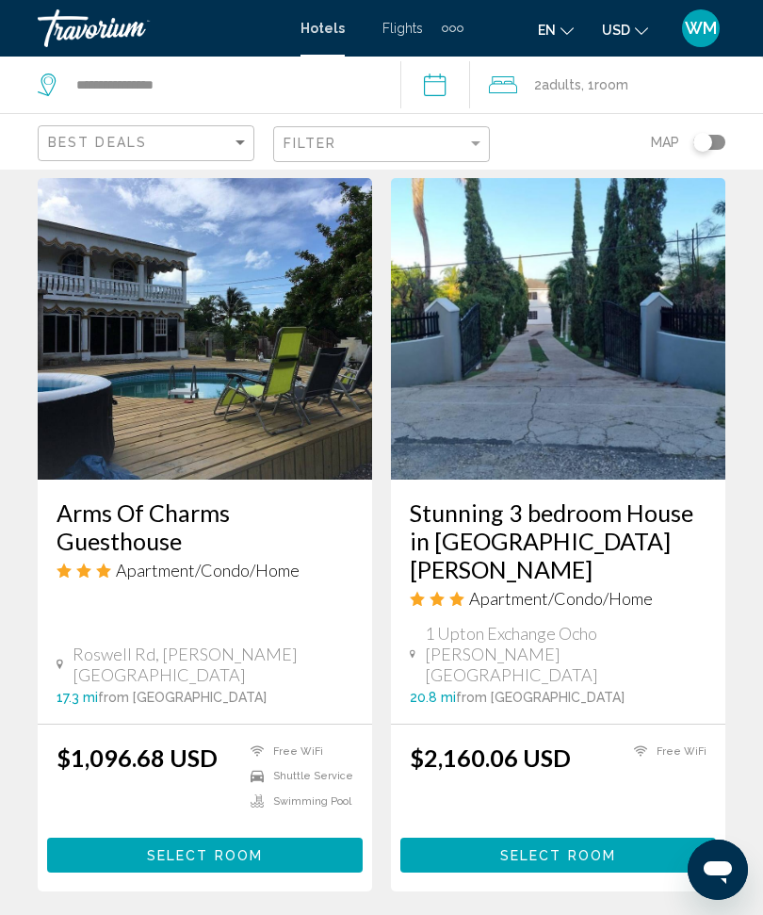
scroll to position [3716, 0]
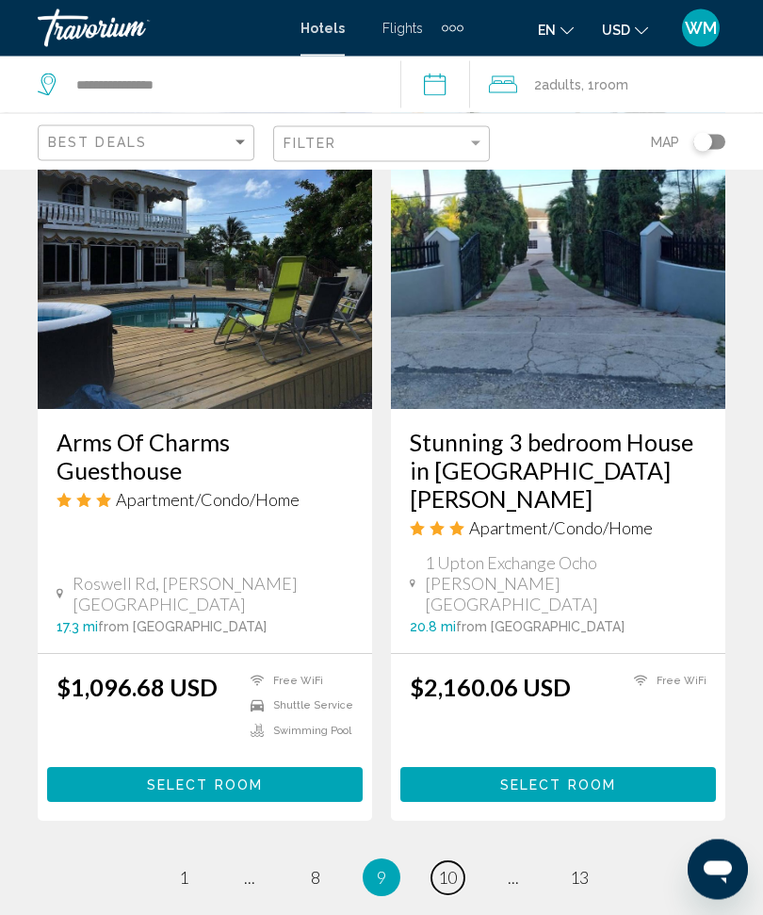
click at [456, 868] on span "10" at bounding box center [447, 878] width 19 height 21
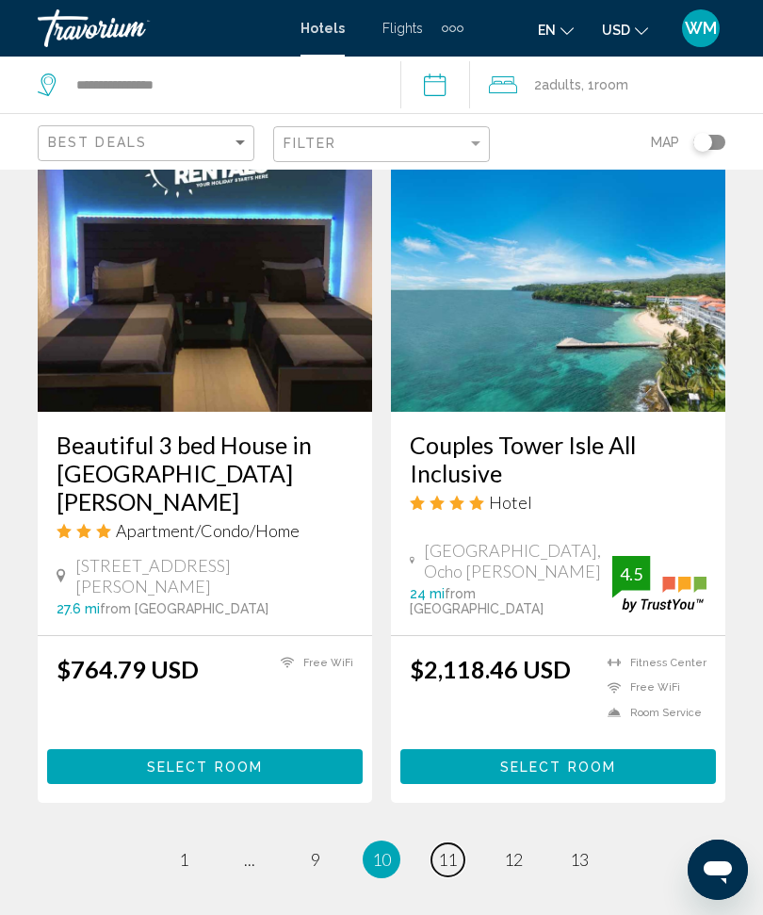
scroll to position [3665, 0]
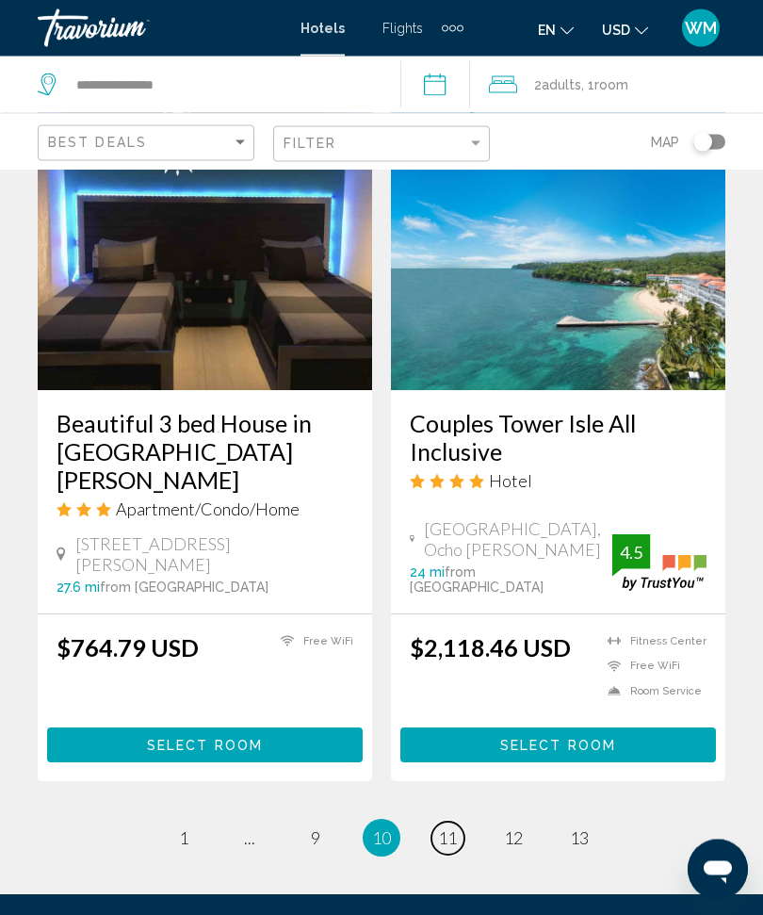
click at [456, 828] on span "11" at bounding box center [447, 838] width 19 height 21
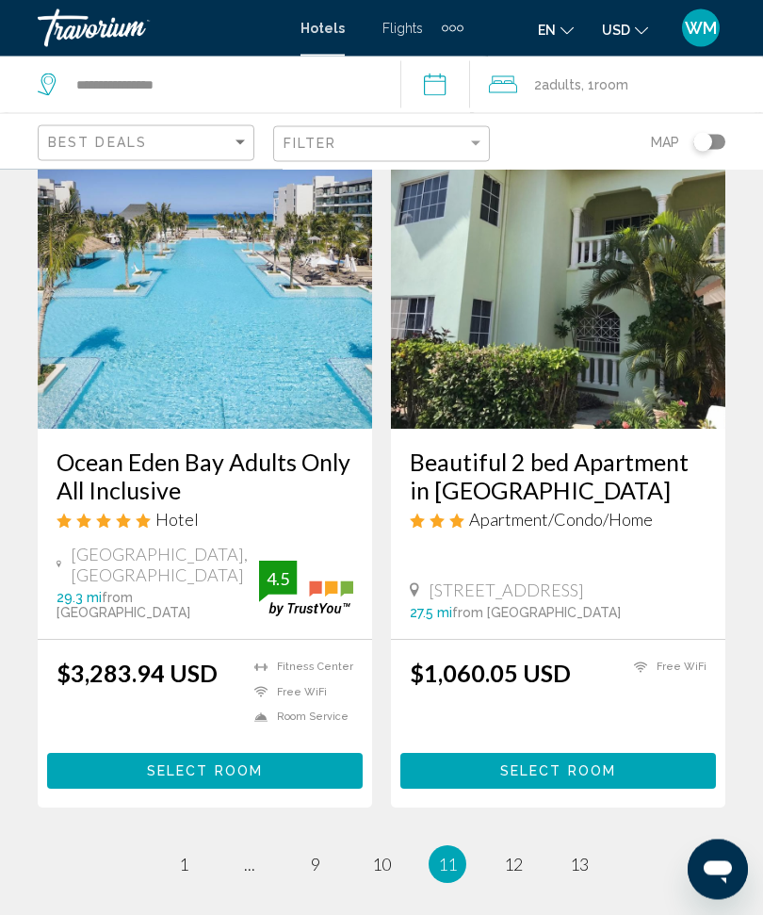
scroll to position [3784, 0]
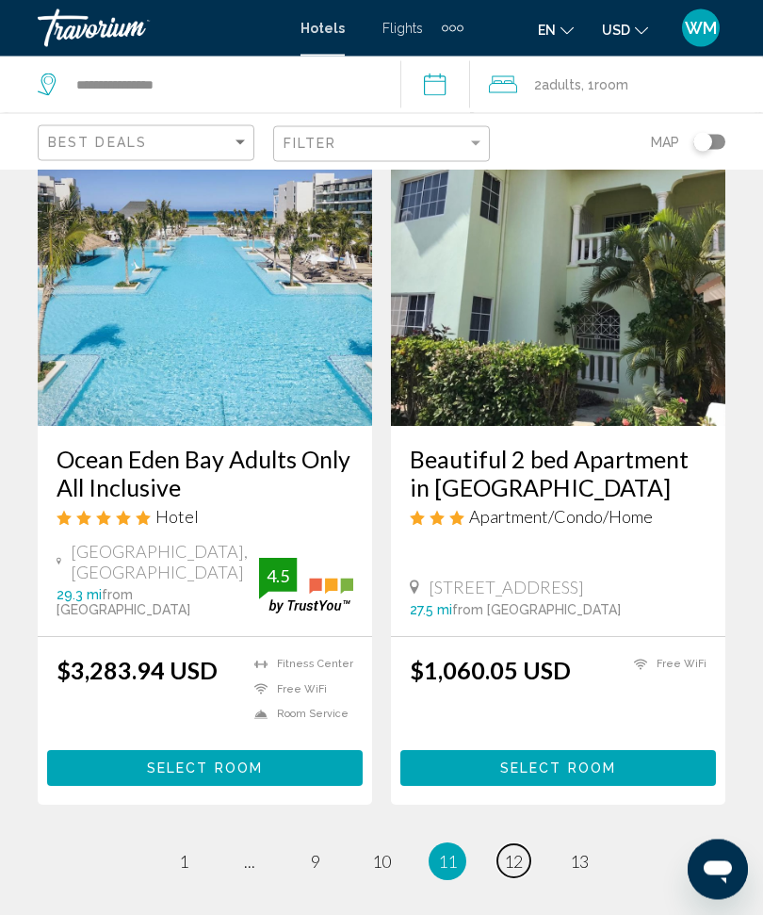
click at [521, 852] on span "12" at bounding box center [513, 862] width 19 height 21
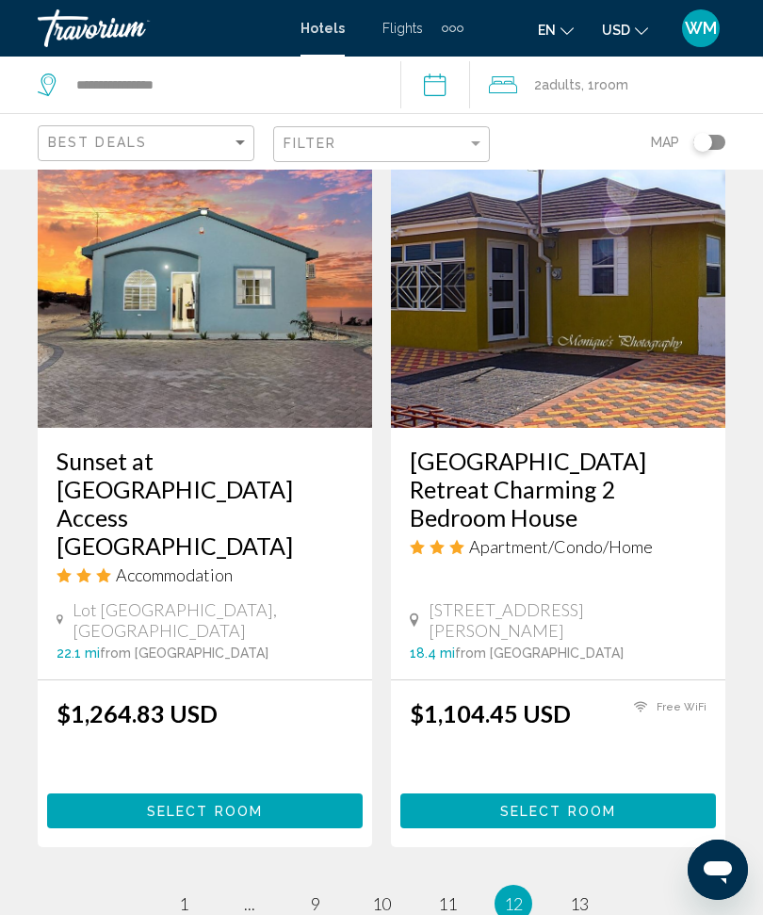
scroll to position [3688, 0]
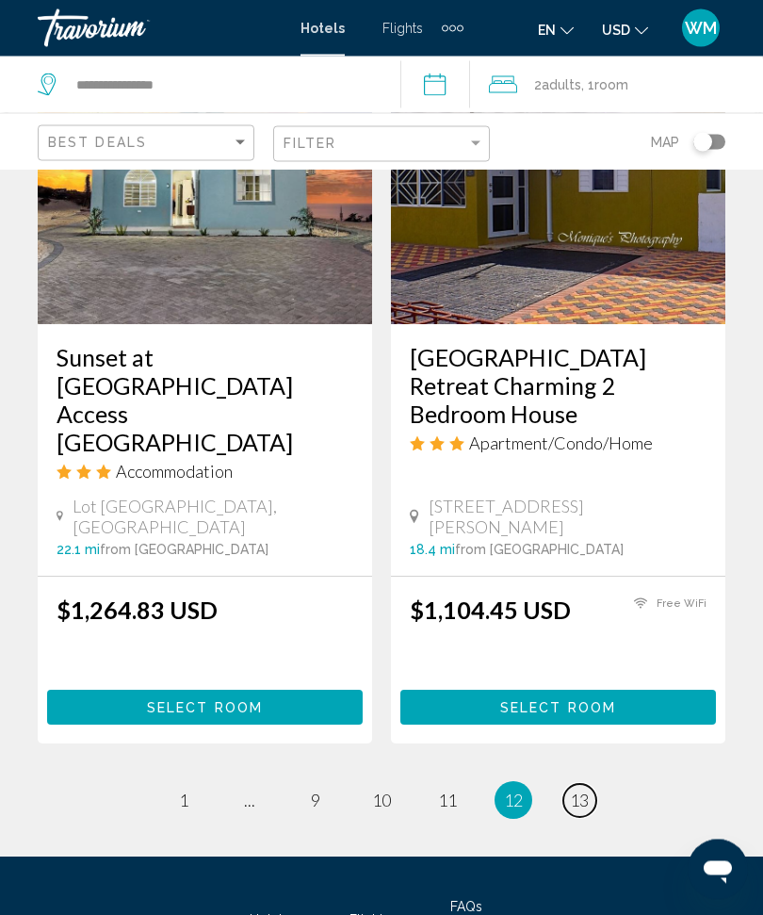
click at [586, 790] on span "13" at bounding box center [579, 800] width 19 height 21
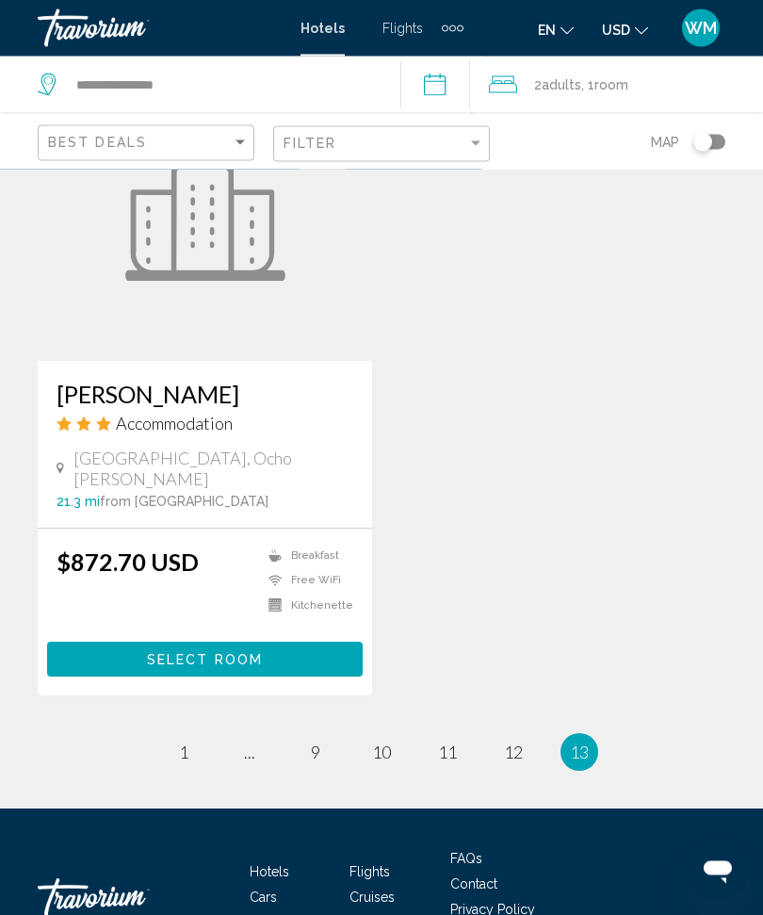
scroll to position [3646, 0]
